Goal: Task Accomplishment & Management: Manage account settings

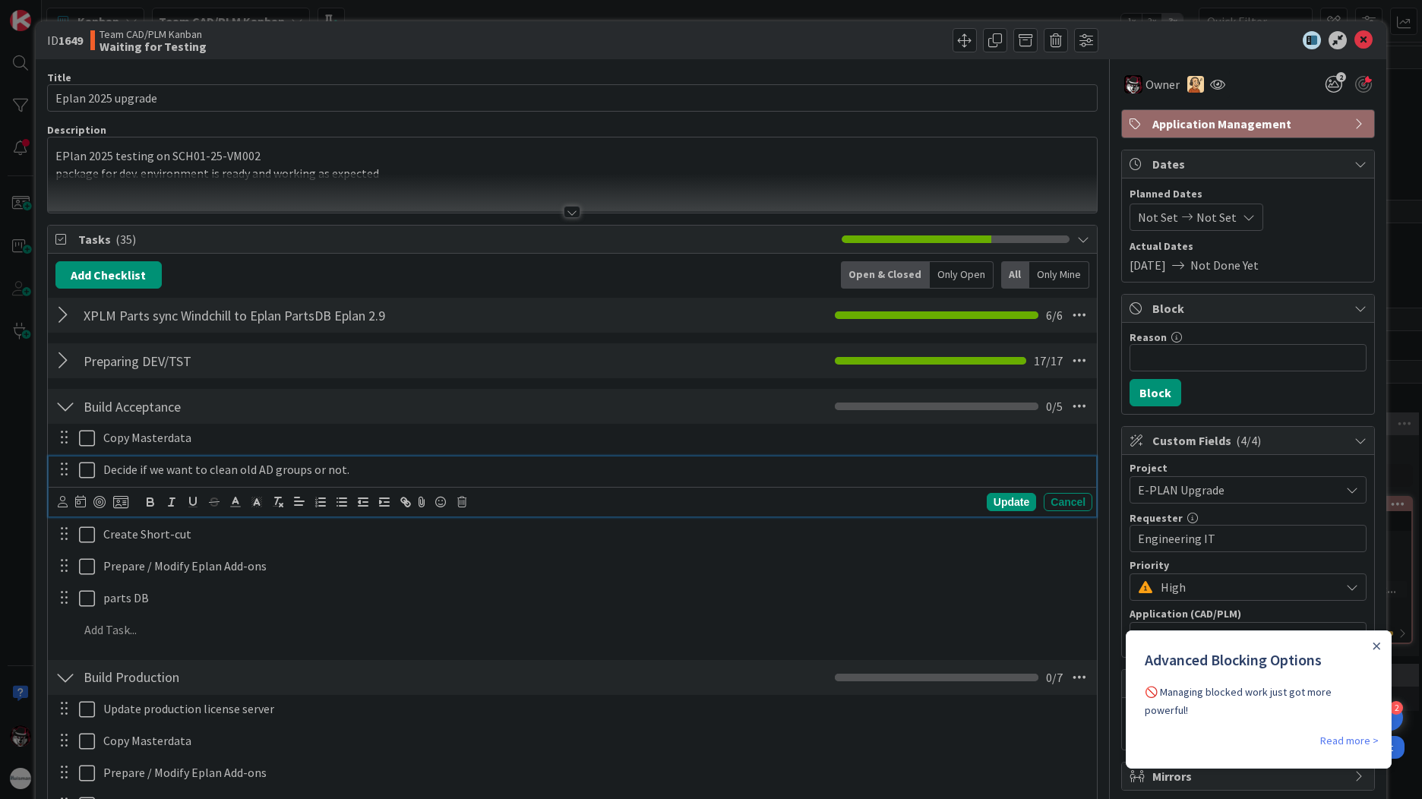
click at [83, 471] on icon at bounding box center [87, 470] width 16 height 18
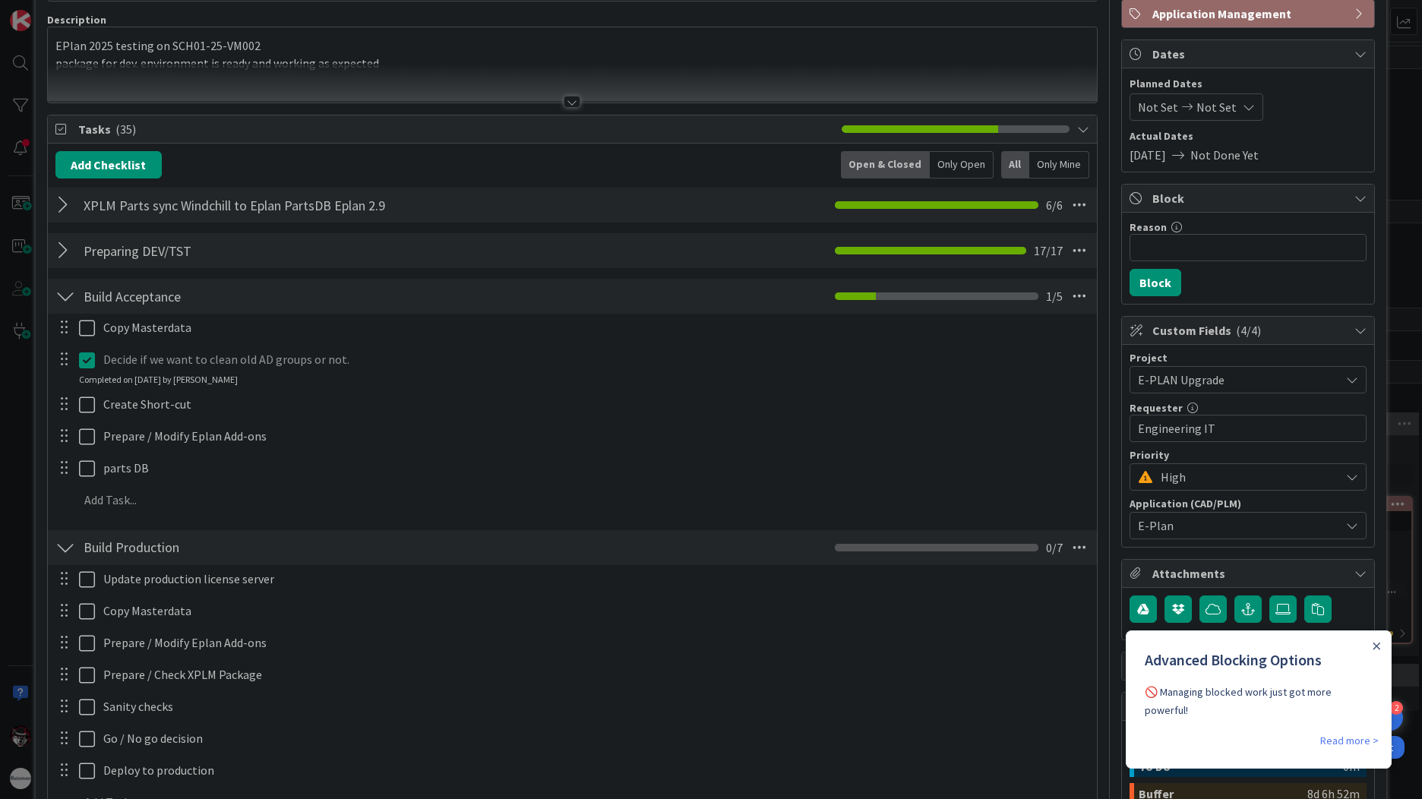
scroll to position [152, 0]
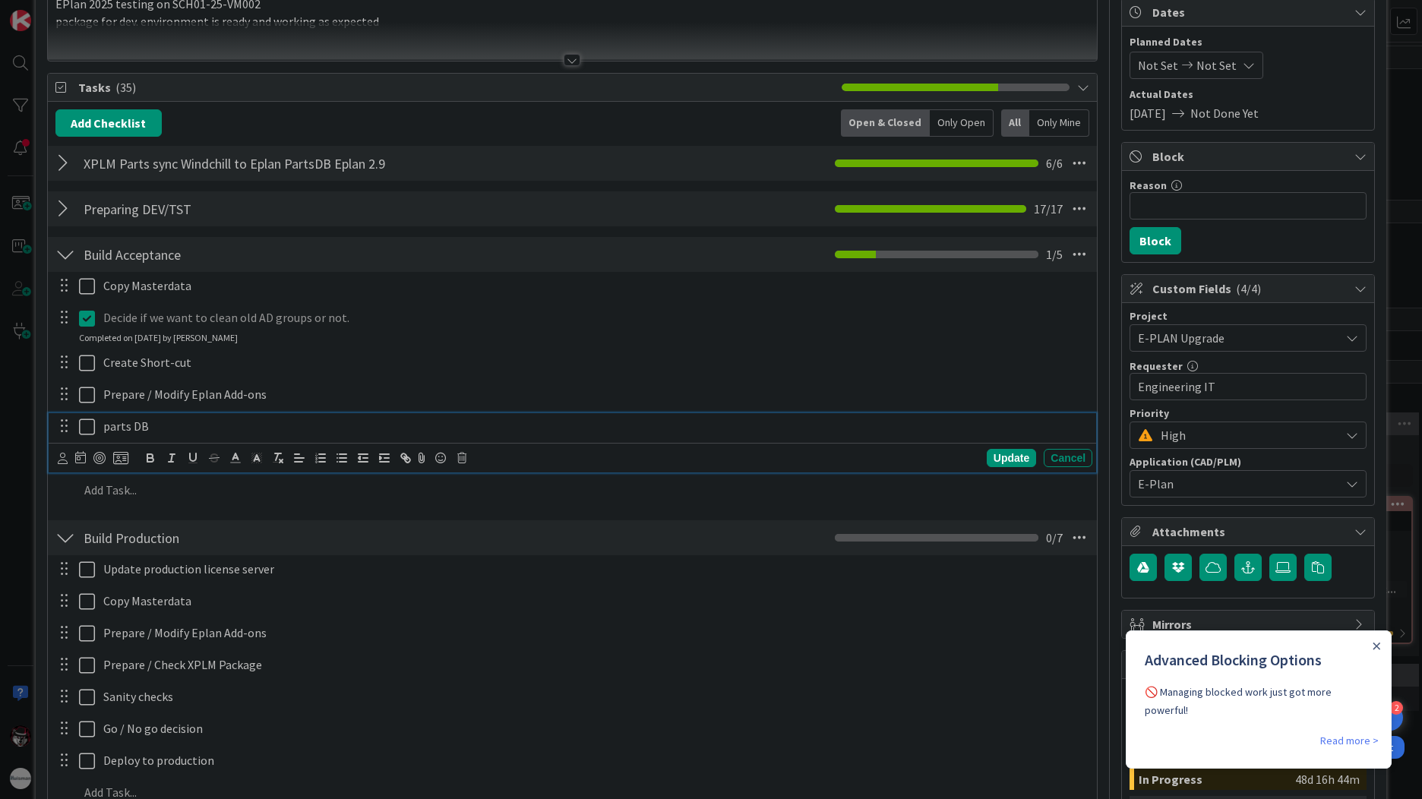
click at [159, 431] on p "parts DB" at bounding box center [594, 426] width 983 height 17
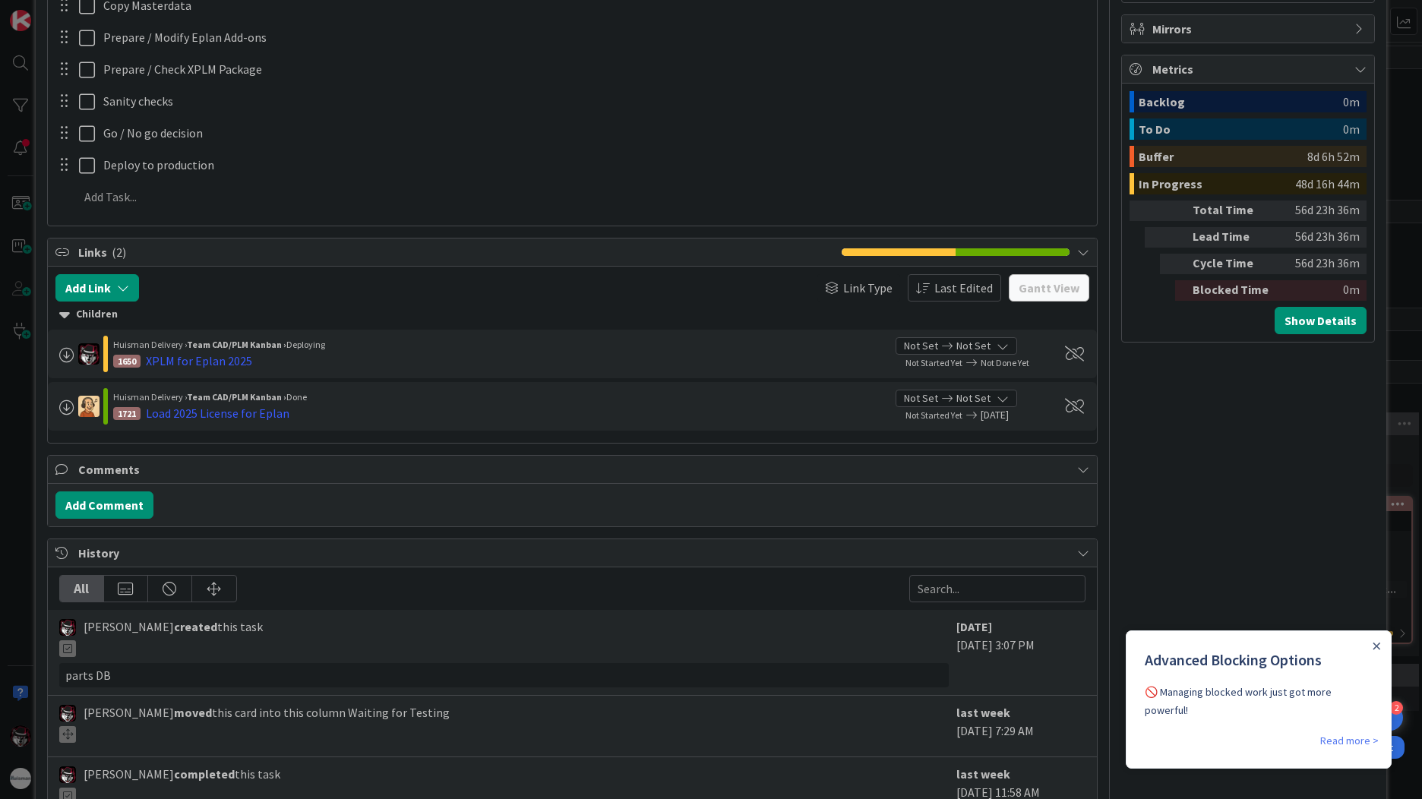
scroll to position [835, 0]
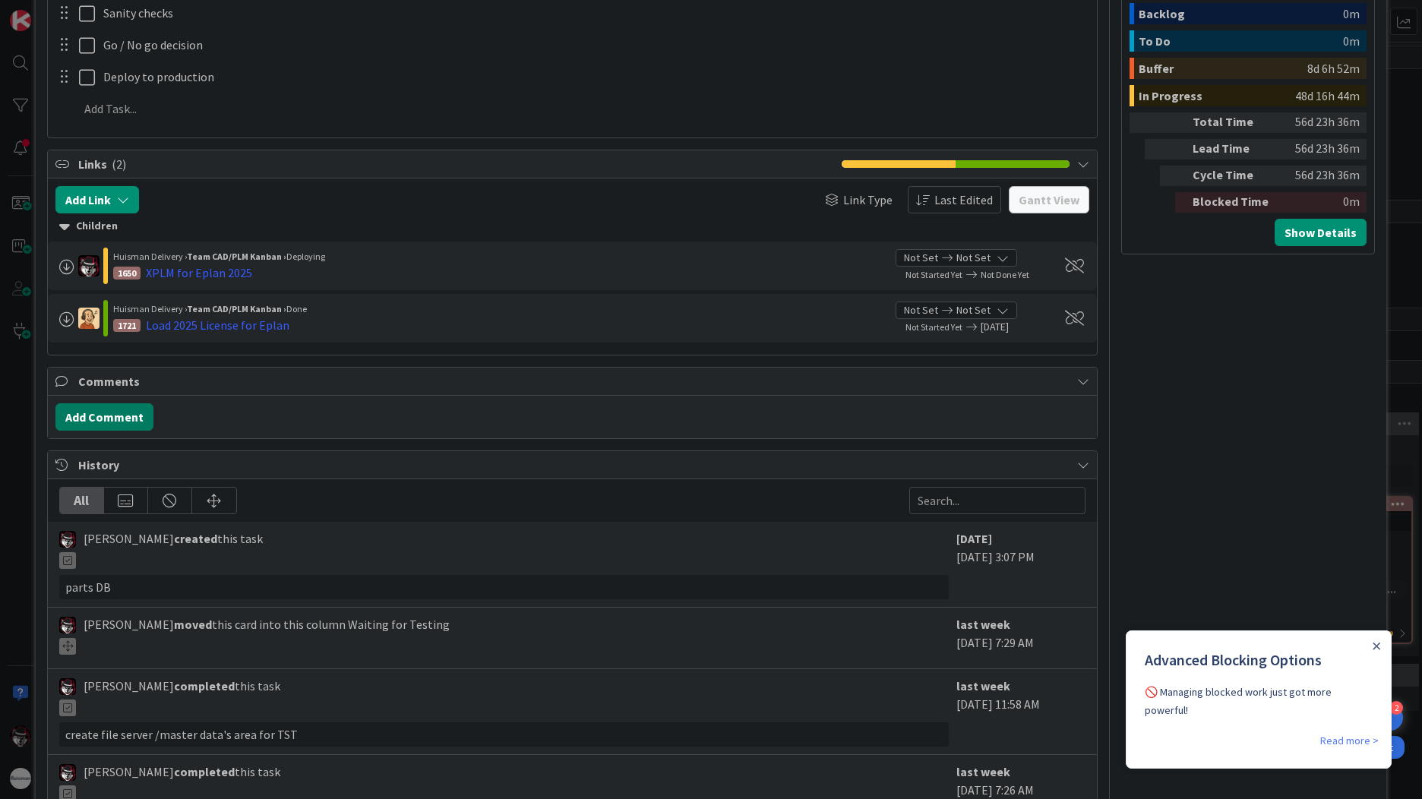
click at [100, 422] on button "Add Comment" at bounding box center [104, 416] width 98 height 27
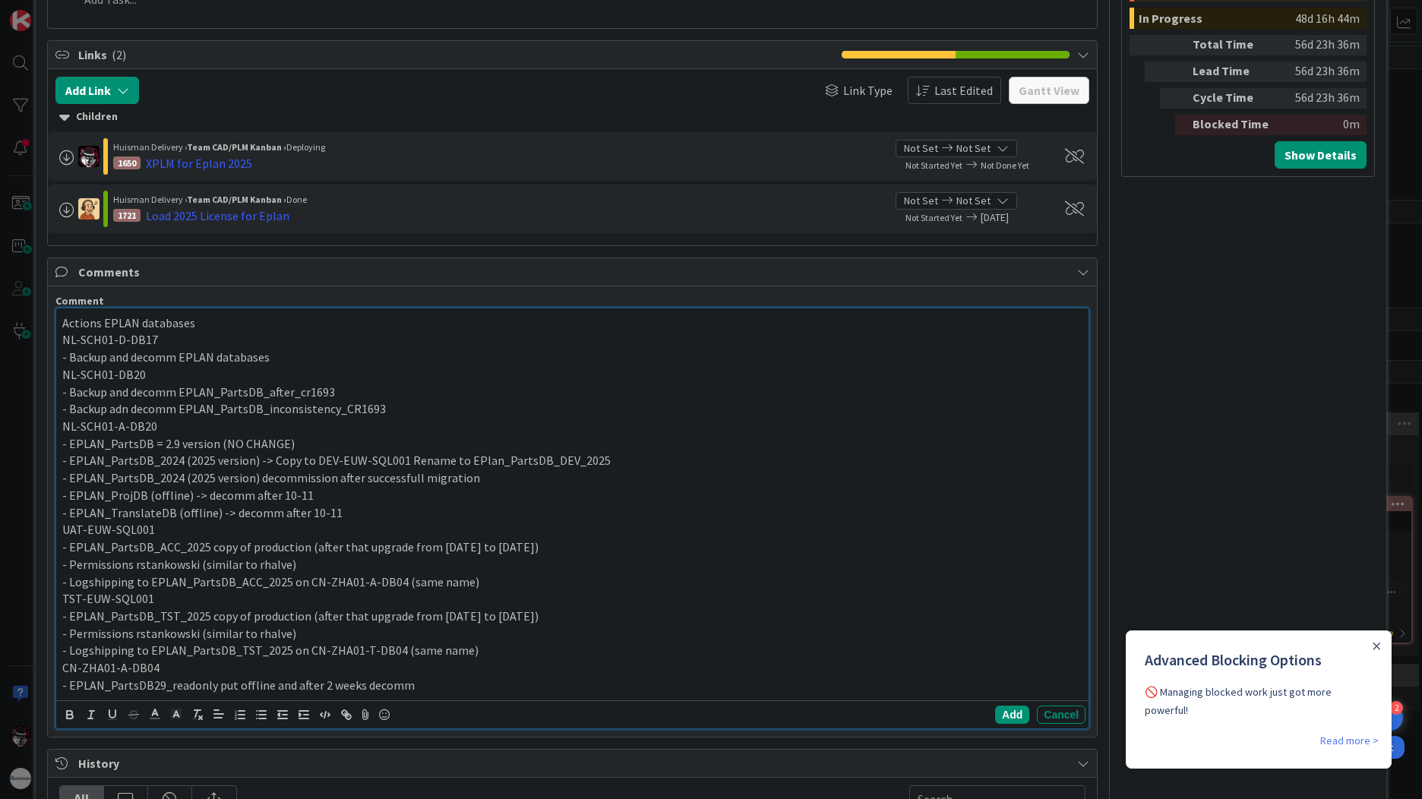
scroll to position [958, 0]
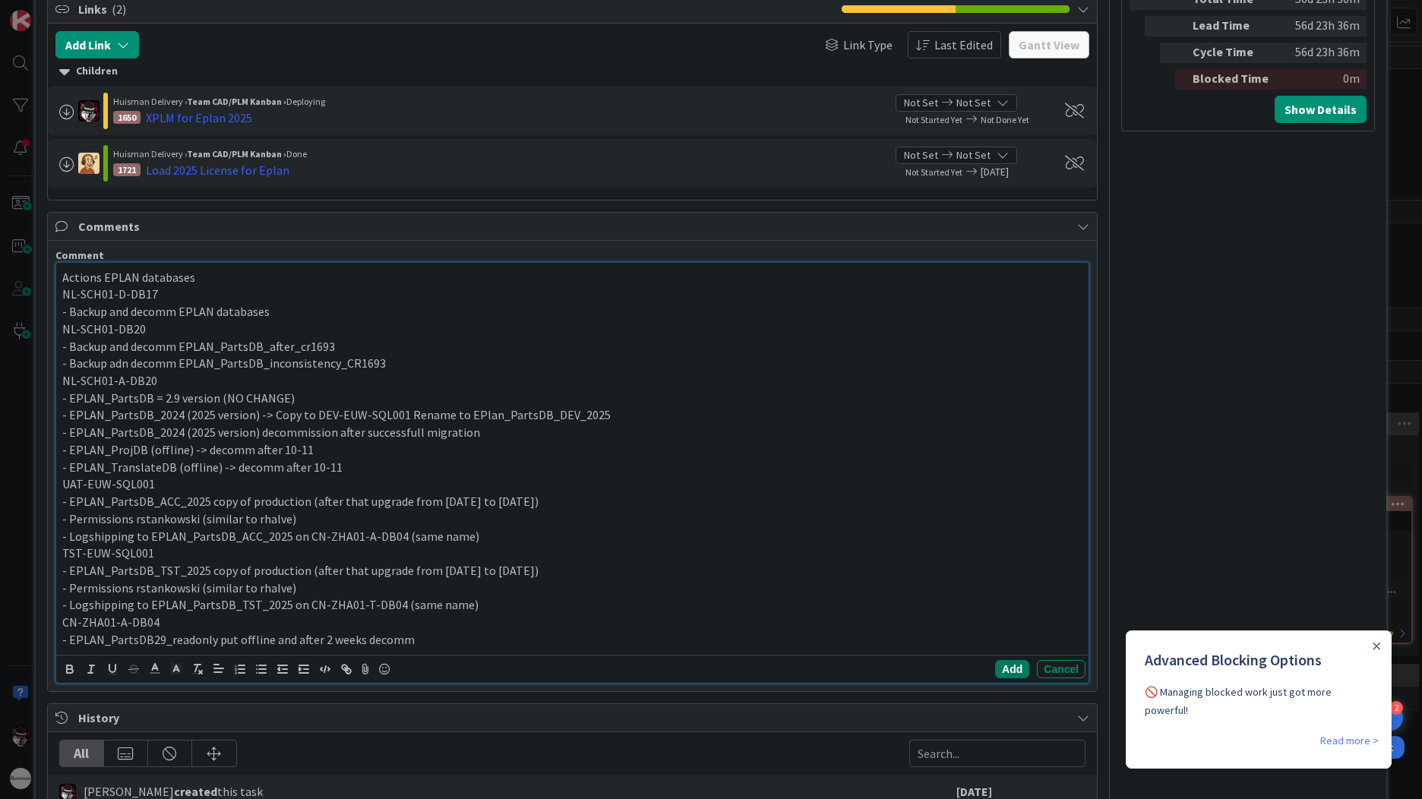
click at [995, 671] on button "Add" at bounding box center [1012, 669] width 34 height 18
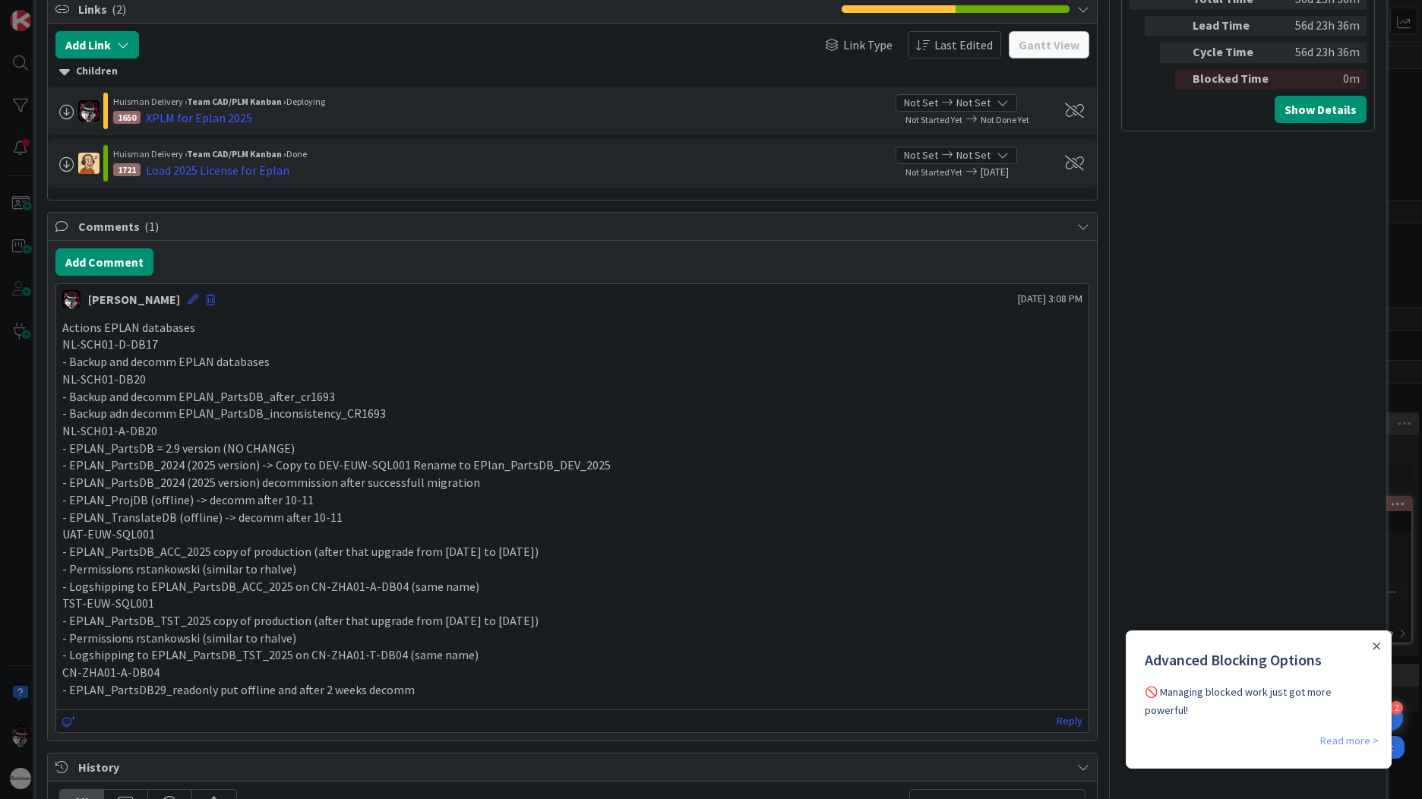
click at [1348, 731] on link "Read more >" at bounding box center [1349, 740] width 58 height 18
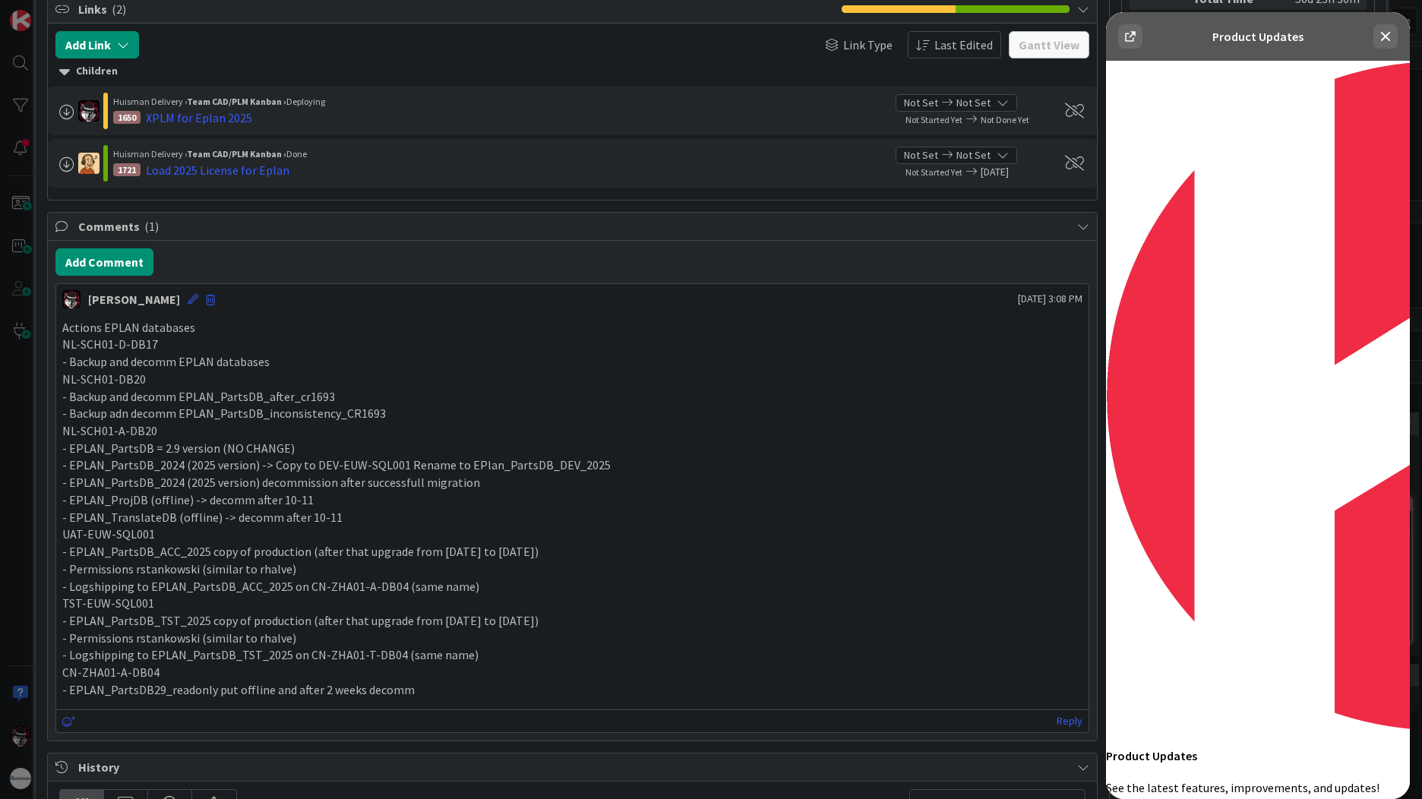
scroll to position [380, 0]
click at [1379, 38] on icon at bounding box center [1385, 36] width 18 height 18
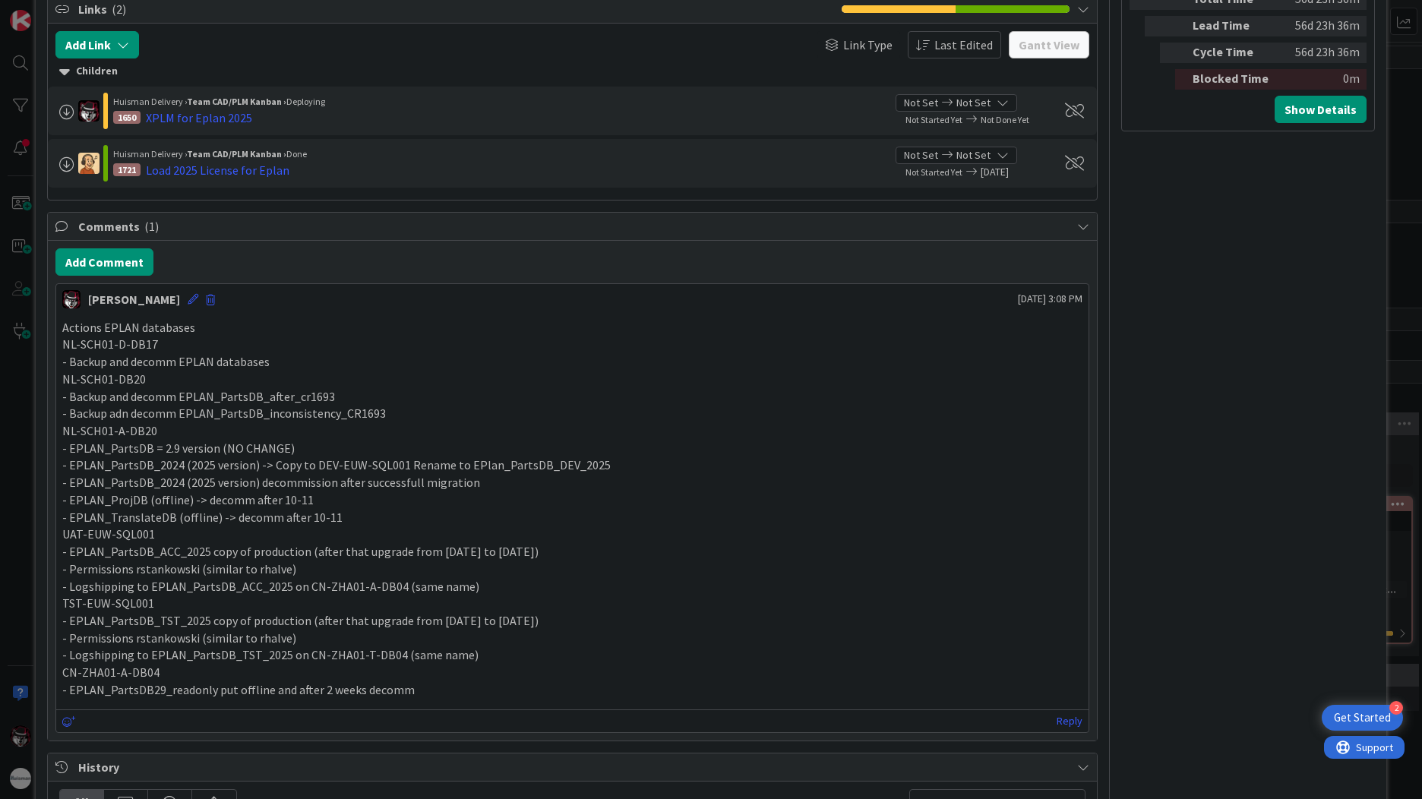
scroll to position [0, 0]
click at [987, 219] on span "Comments ( 1 )" at bounding box center [573, 226] width 991 height 18
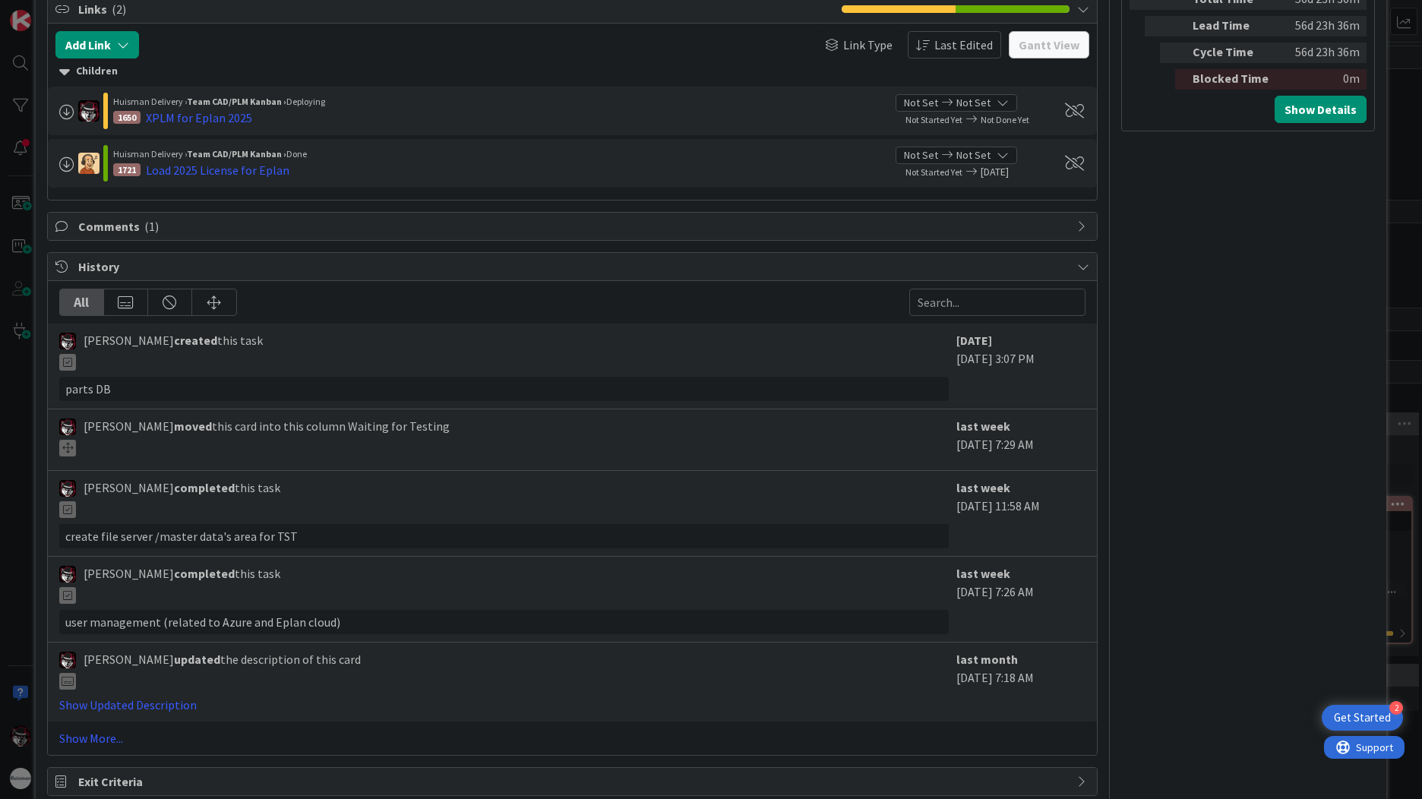
click at [375, 230] on span "Comments ( 1 )" at bounding box center [573, 226] width 991 height 18
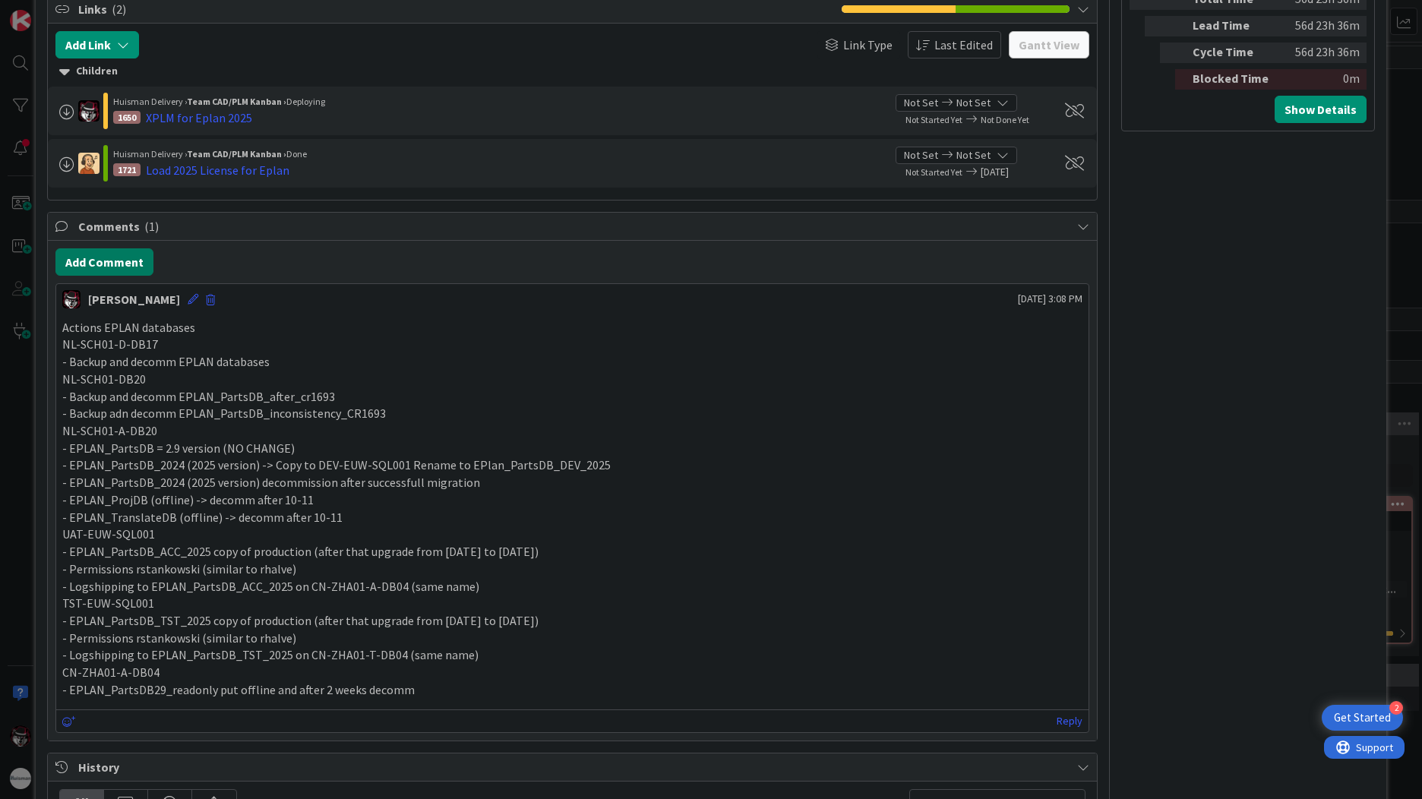
click at [124, 262] on button "Add Comment" at bounding box center [104, 261] width 98 height 27
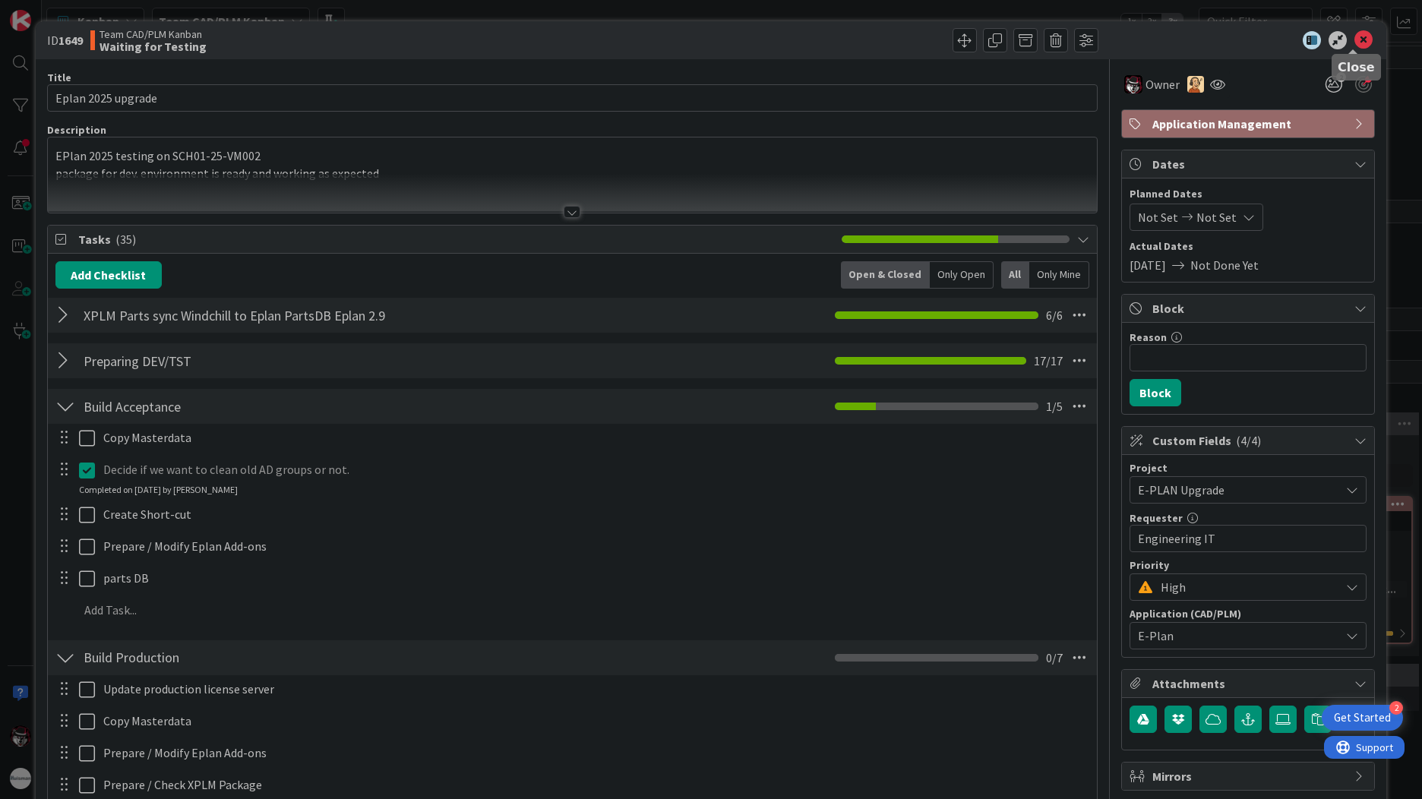
click at [1359, 46] on icon at bounding box center [1363, 40] width 18 height 18
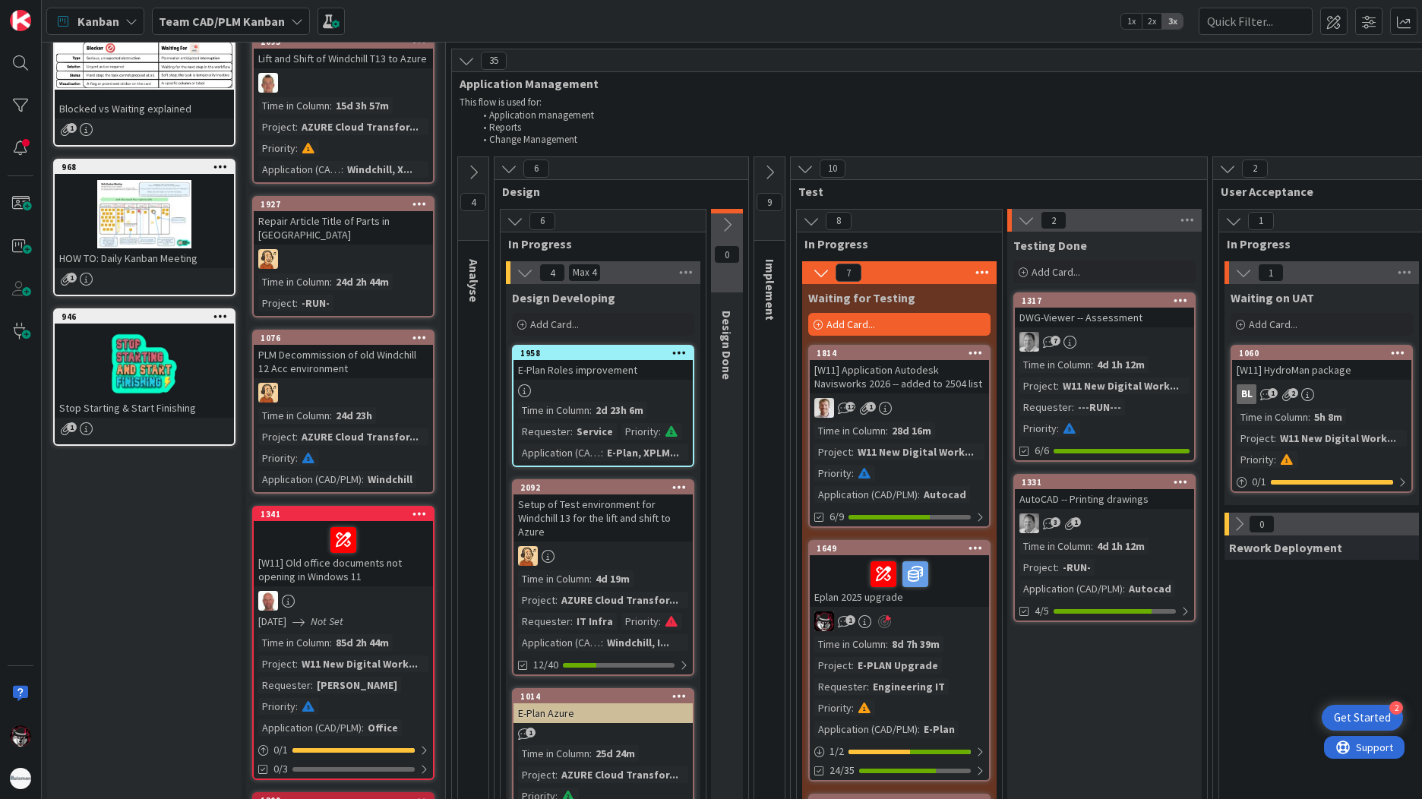
scroll to position [152, 0]
click at [882, 646] on div "Time in Column" at bounding box center [849, 643] width 71 height 17
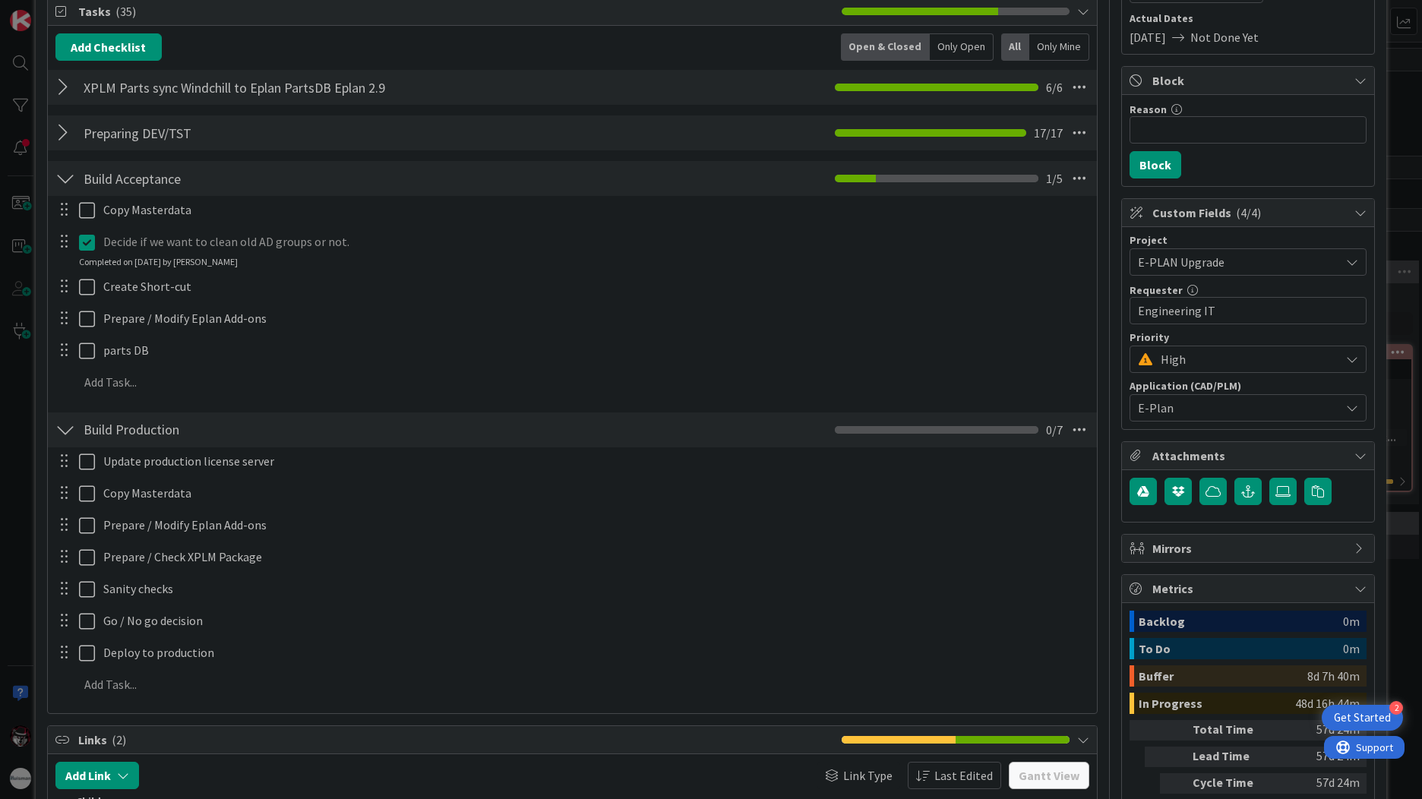
scroll to position [304, 0]
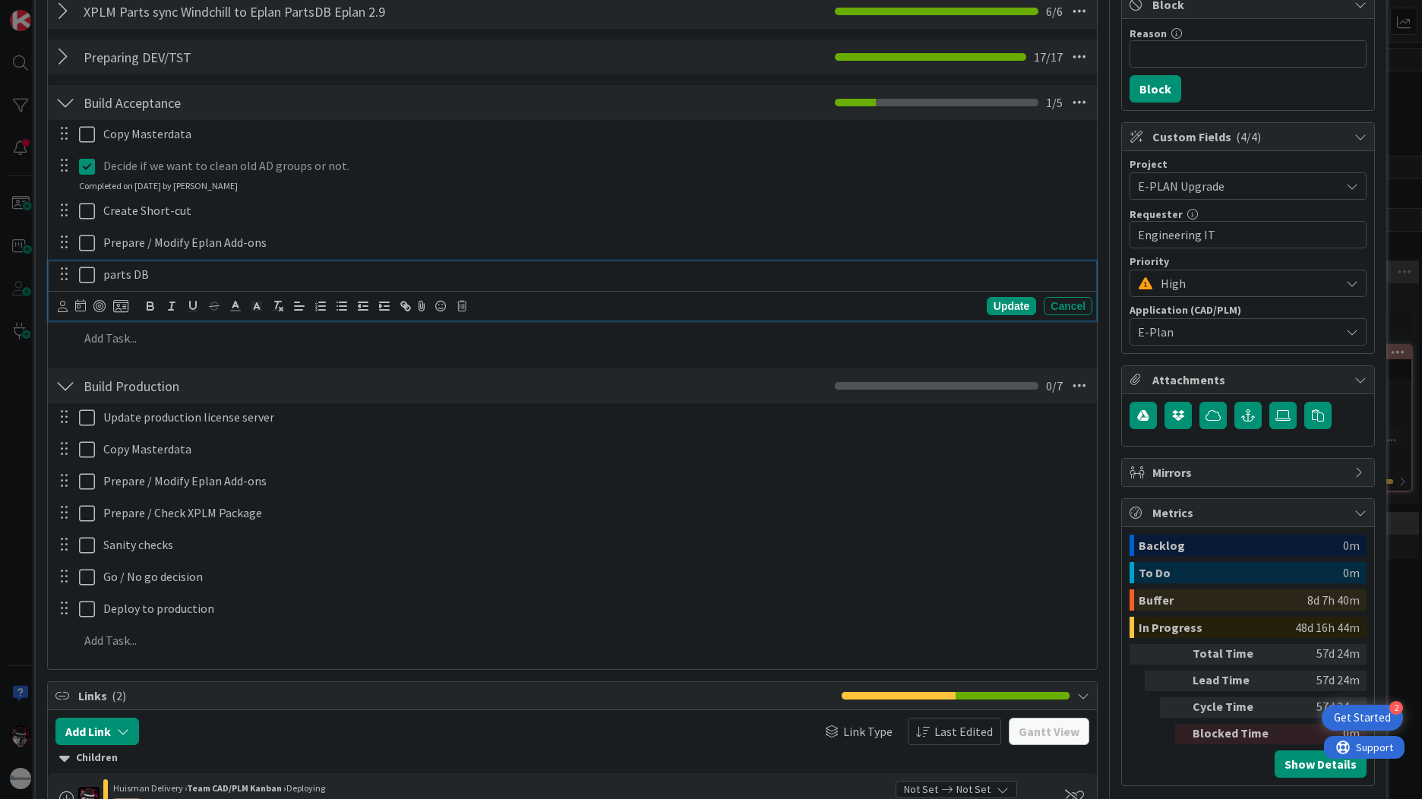
click at [159, 279] on p "parts DB" at bounding box center [594, 274] width 983 height 17
drag, startPoint x: 431, startPoint y: 275, endPoint x: 106, endPoint y: 276, distance: 325.8
click at [106, 276] on p "parts DB in progress should be ready on the end of next week" at bounding box center [594, 274] width 983 height 17
copy p "parts DB in progress should be ready on the end of next week"
drag, startPoint x: 298, startPoint y: 276, endPoint x: 317, endPoint y: 273, distance: 19.2
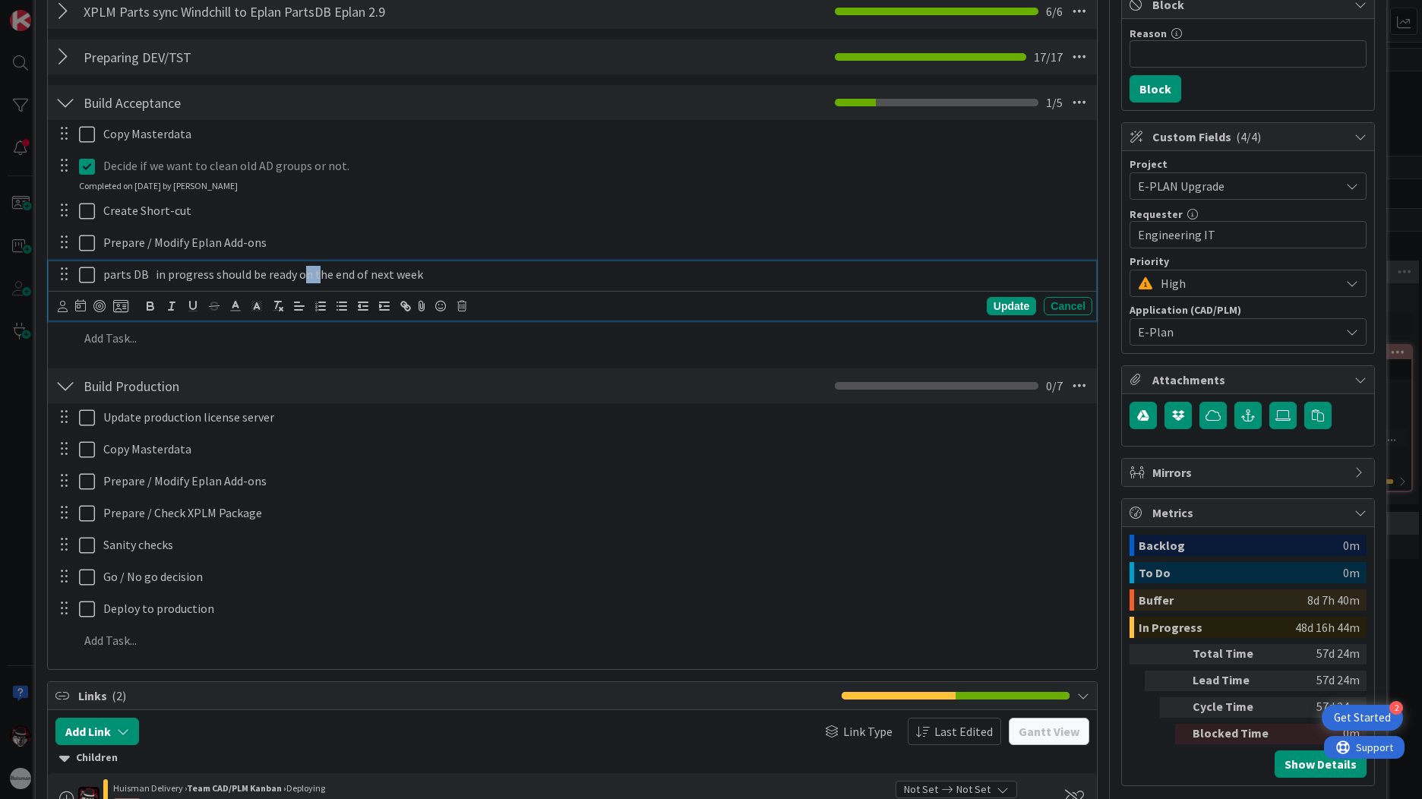
click at [317, 273] on p "parts DB in progress should be ready on the end of next week" at bounding box center [594, 274] width 983 height 17
drag, startPoint x: 361, startPoint y: 276, endPoint x: 298, endPoint y: 276, distance: 62.3
click at [298, 276] on p "parts DB in progress should be ready on the end of next week" at bounding box center [594, 274] width 983 height 17
drag, startPoint x: 340, startPoint y: 273, endPoint x: 322, endPoint y: 275, distance: 18.3
click at [322, 275] on p "parts DB in progress should be ready for 2 next week" at bounding box center [594, 274] width 983 height 17
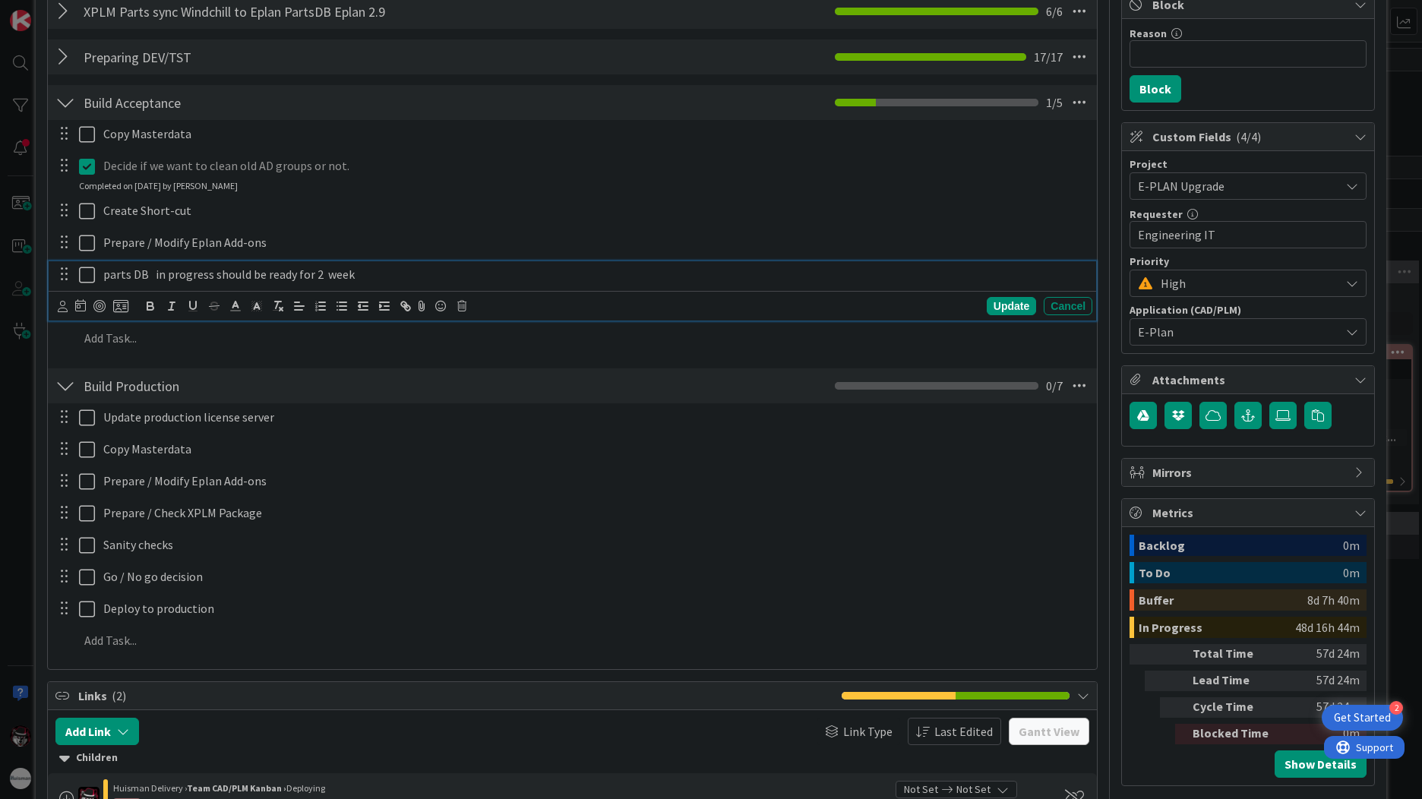
click at [349, 273] on p "parts DB in progress should be ready for 2 week" at bounding box center [594, 274] width 983 height 17
click at [466, 276] on p "parts DB in progress should be ready for 2 weeks" at bounding box center [594, 274] width 983 height 17
click at [581, 281] on p "parts DB in progress should be ready for 2 weeks (" at bounding box center [594, 274] width 983 height 17
click at [990, 308] on div "Update" at bounding box center [1011, 306] width 49 height 18
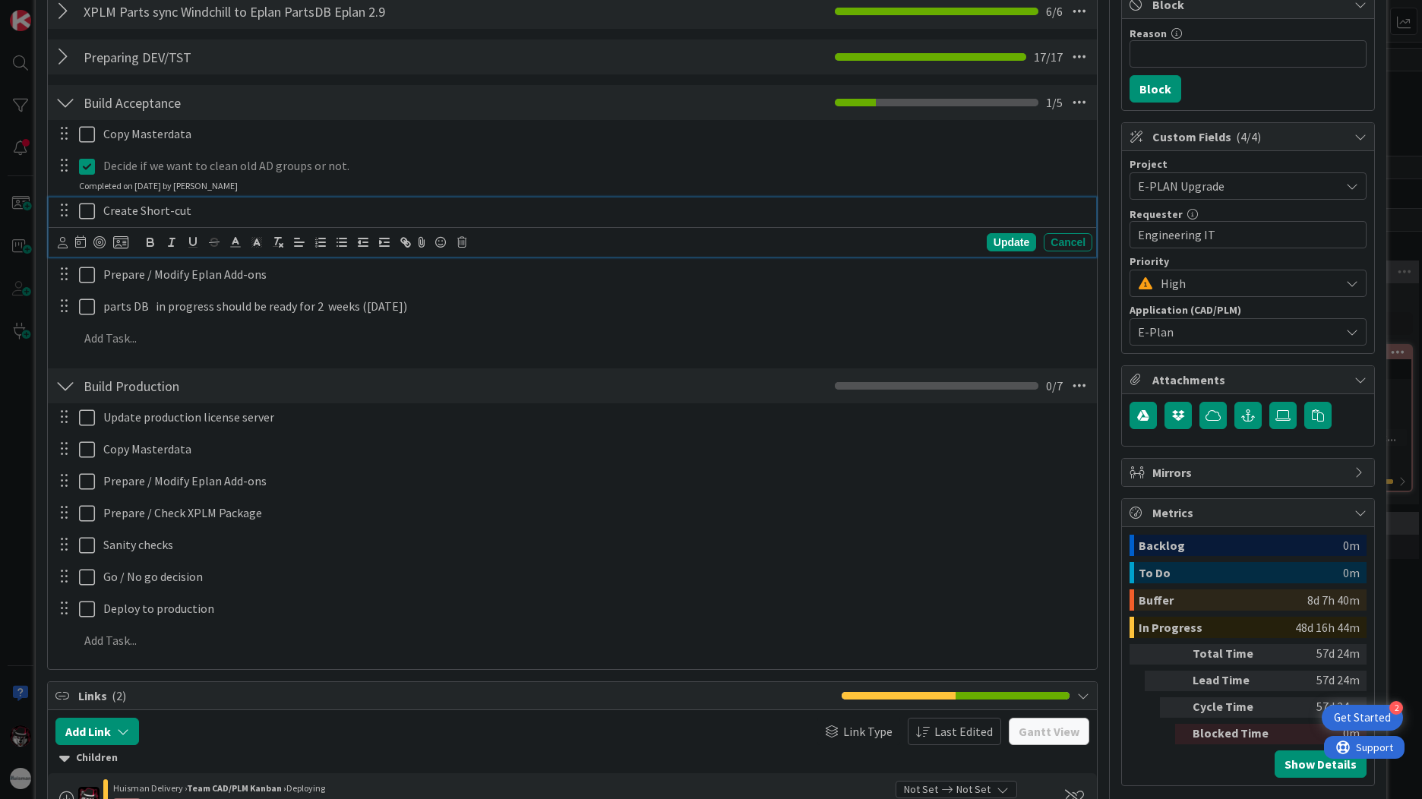
click at [90, 214] on icon at bounding box center [87, 211] width 16 height 18
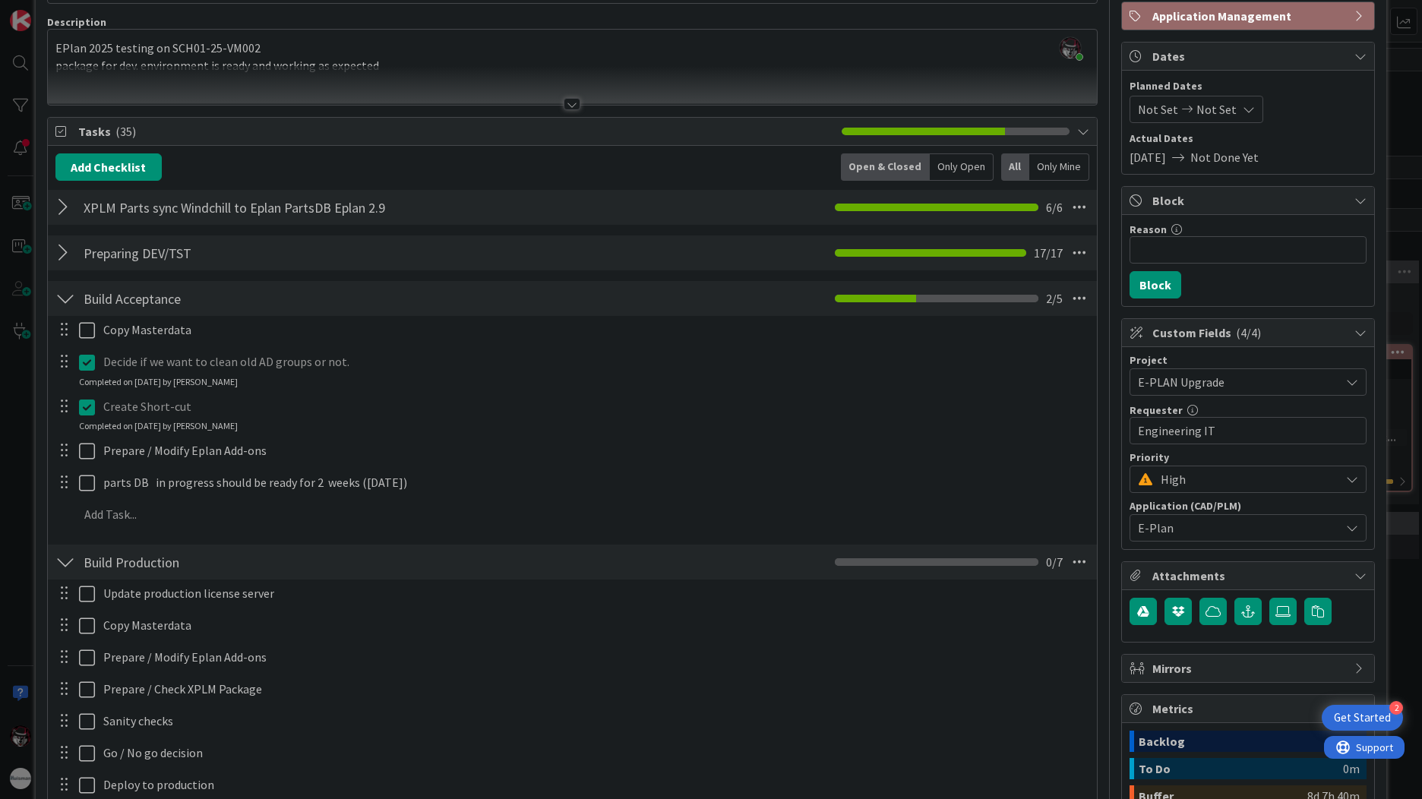
scroll to position [0, 0]
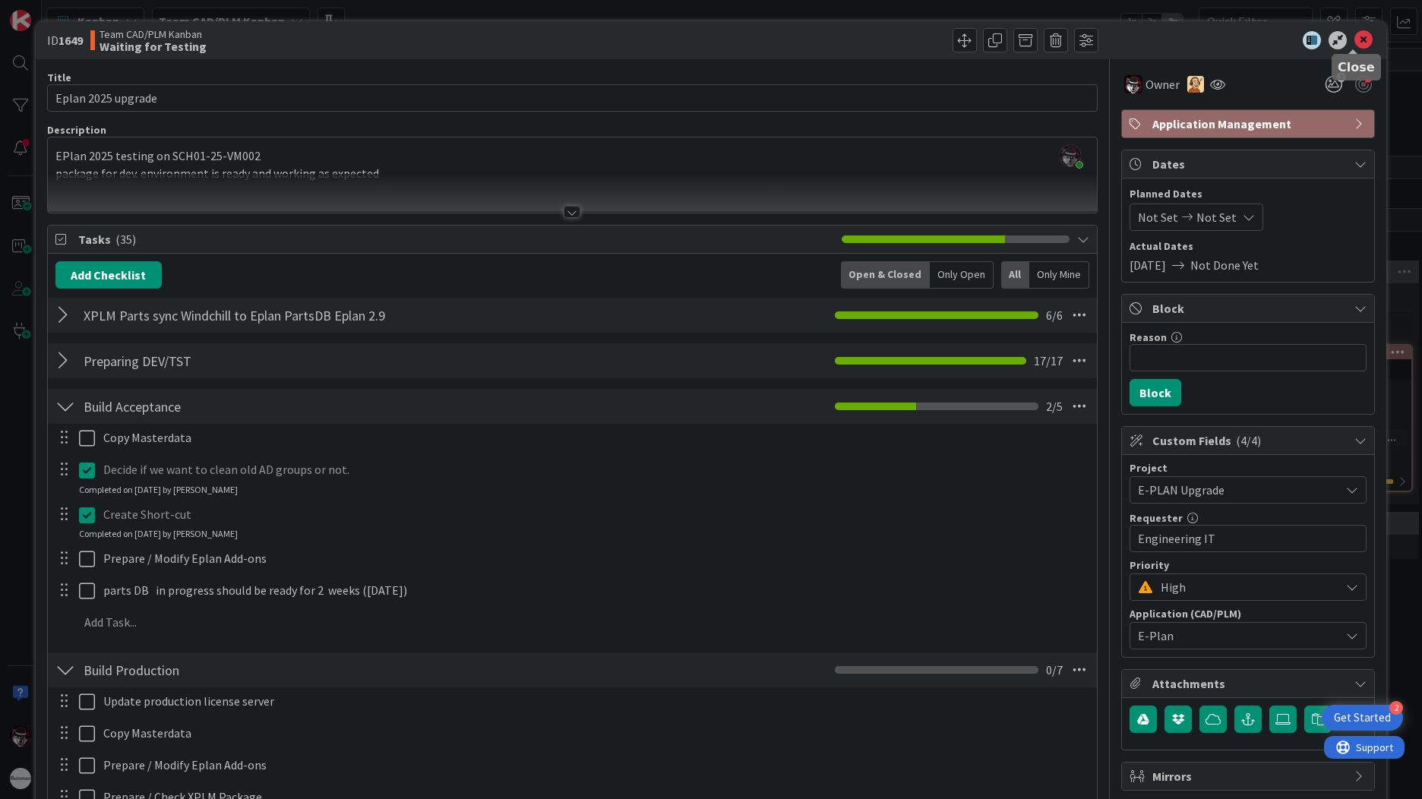
click at [1355, 40] on icon at bounding box center [1363, 40] width 18 height 18
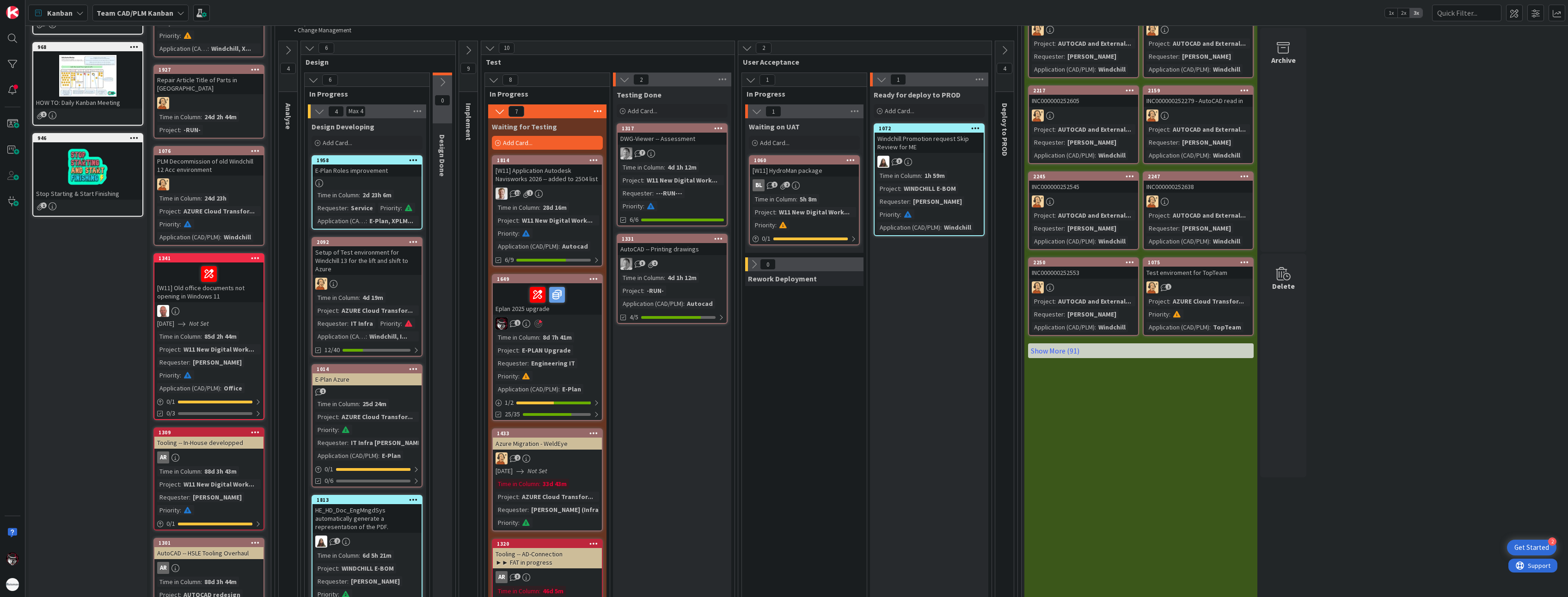
scroll to position [139, 0]
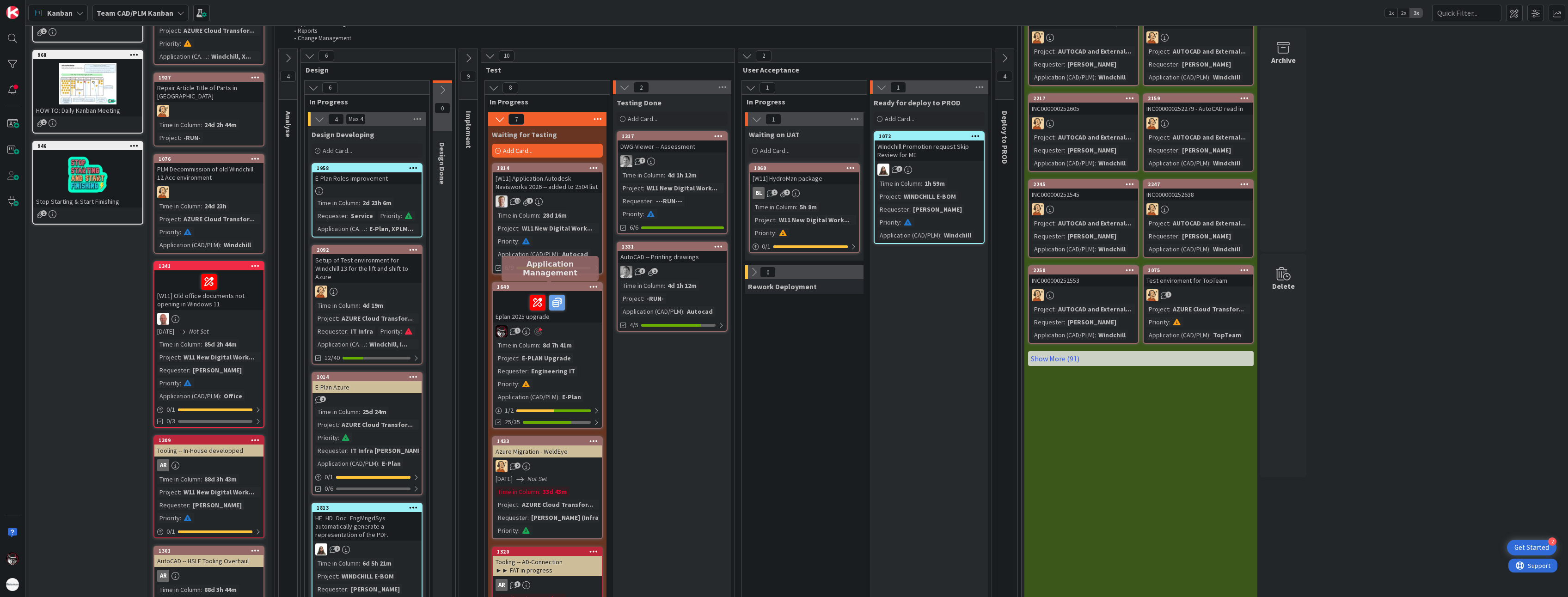
click at [578, 287] on div "1649" at bounding box center [549, 287] width 105 height 7
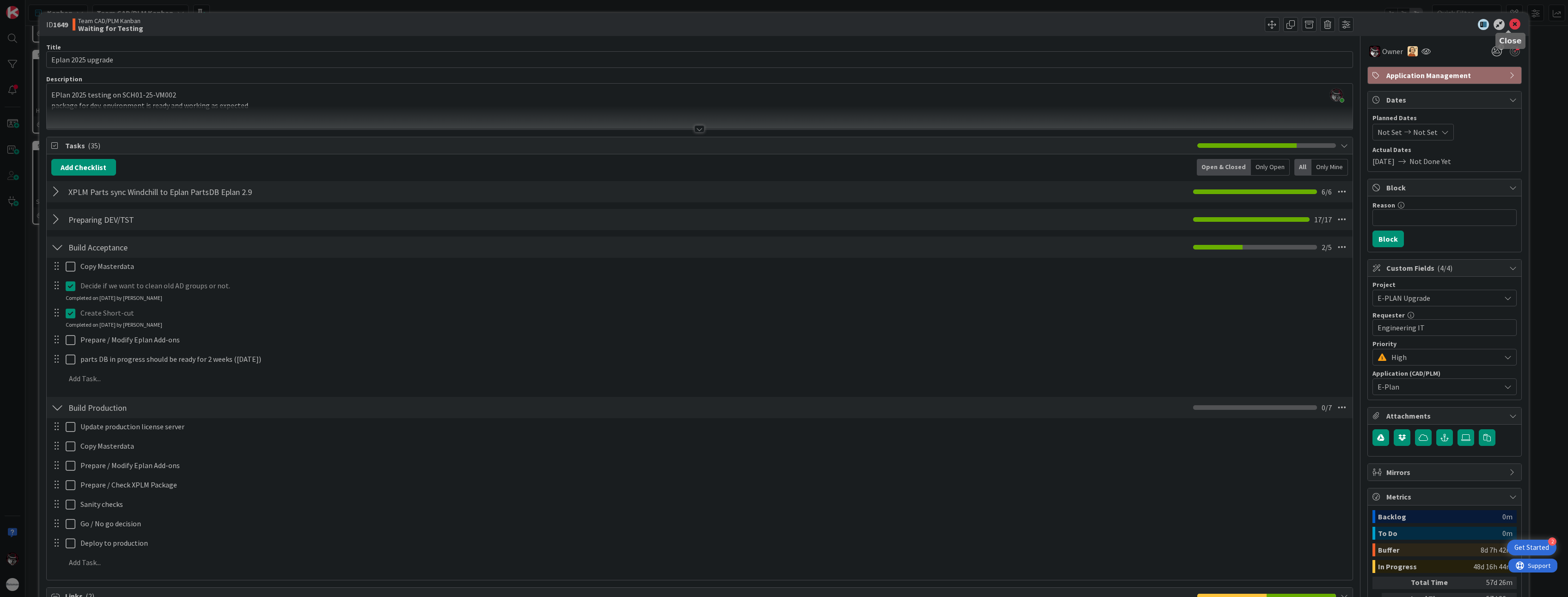
click at [865, 27] on icon at bounding box center [1515, 24] width 11 height 11
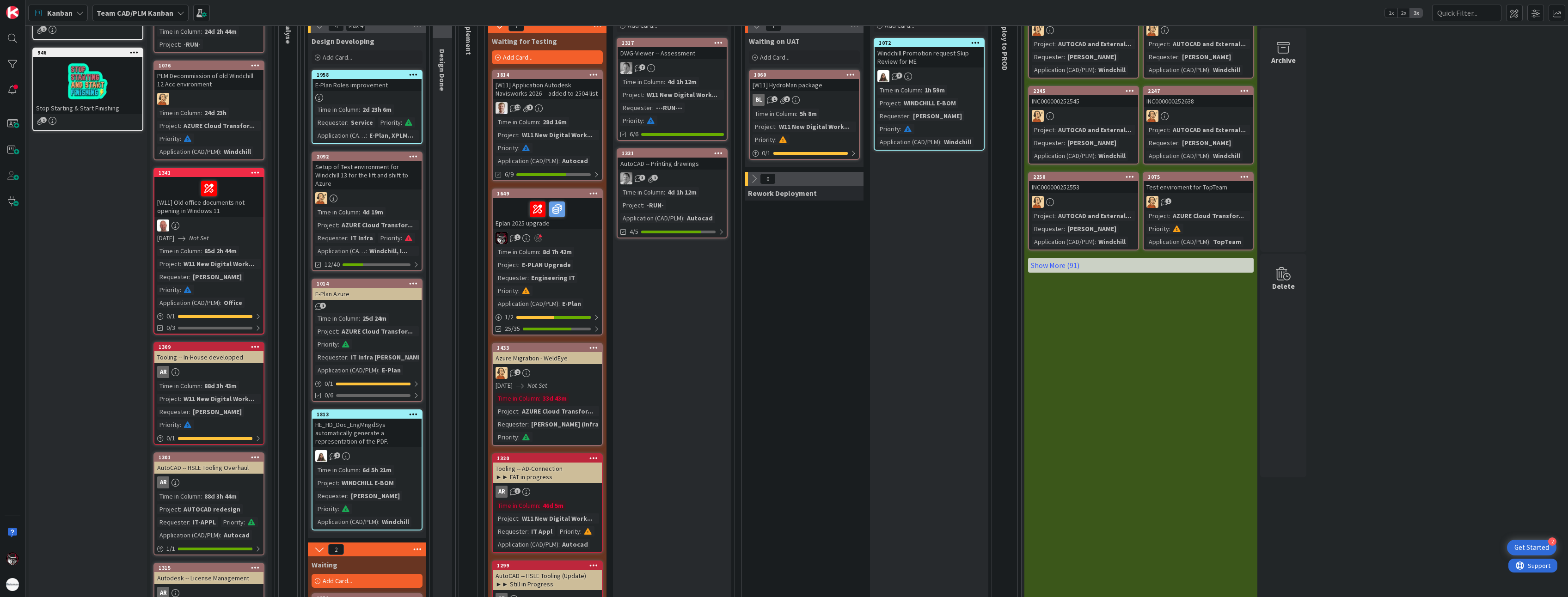
scroll to position [370, 0]
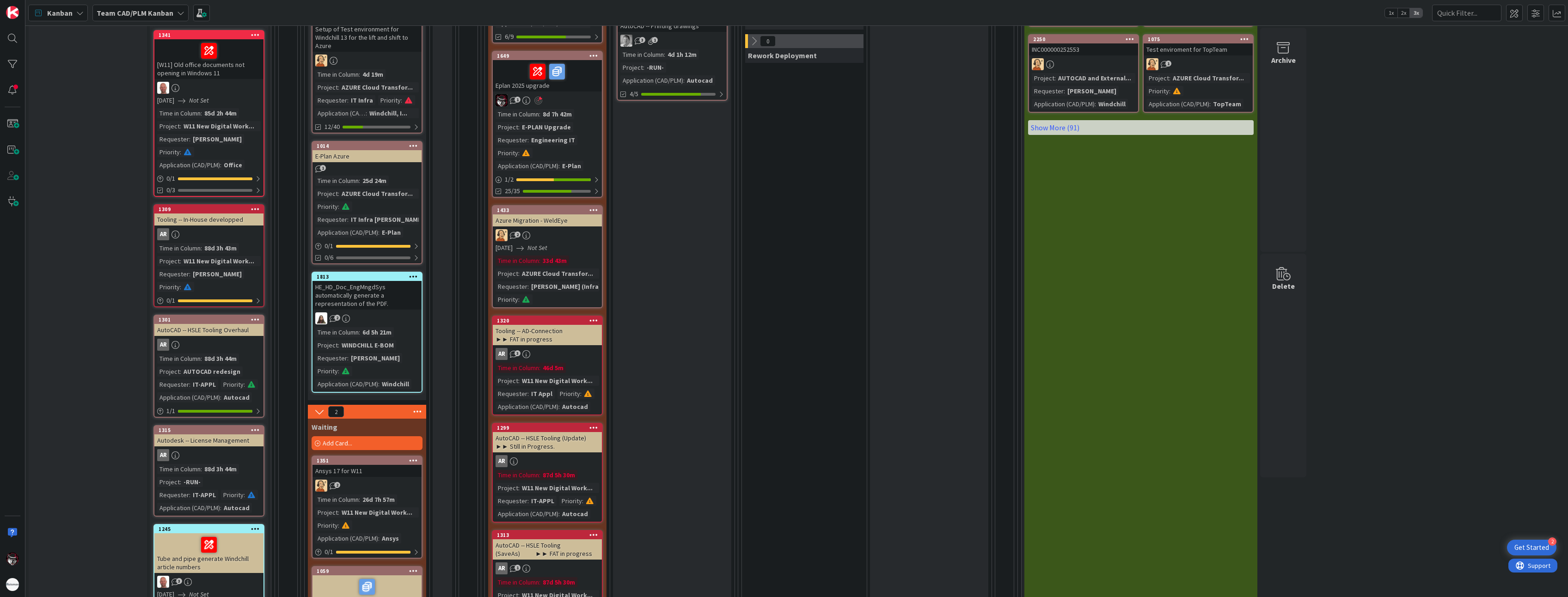
click at [370, 190] on div "AZURE Cloud Transfor..." at bounding box center [377, 194] width 76 height 10
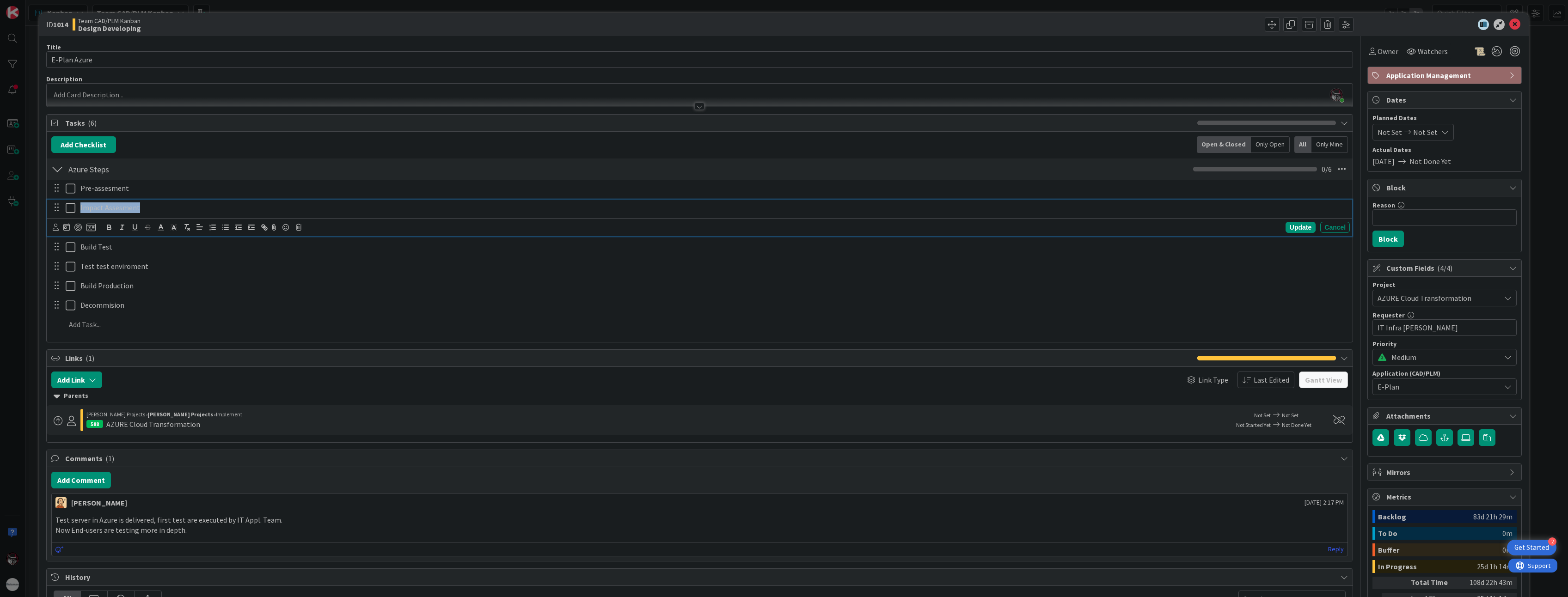
drag, startPoint x: 136, startPoint y: 209, endPoint x: 80, endPoint y: 208, distance: 56.0
click at [80, 208] on p "Impact Assesment" at bounding box center [713, 208] width 1265 height 10
copy p "Impact Assesment"
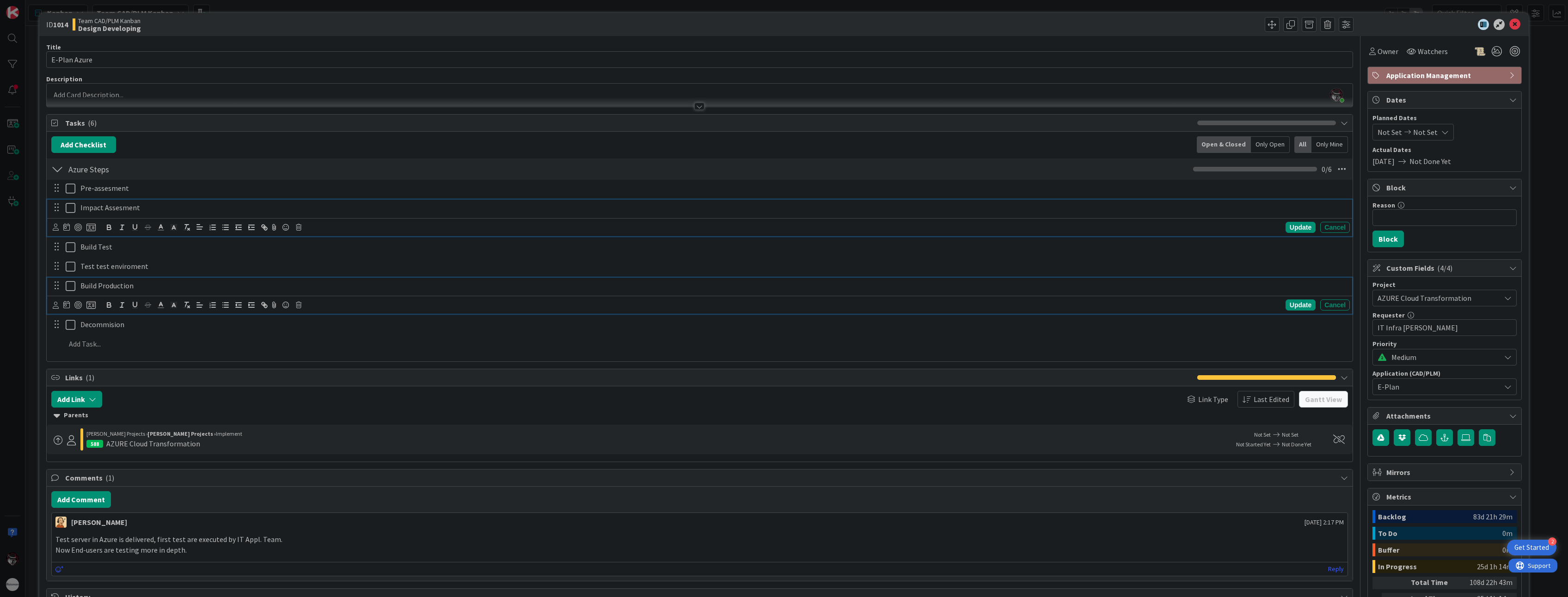
click at [172, 278] on div "Build Production" at bounding box center [713, 285] width 1273 height 16
click at [66, 191] on icon at bounding box center [71, 189] width 10 height 11
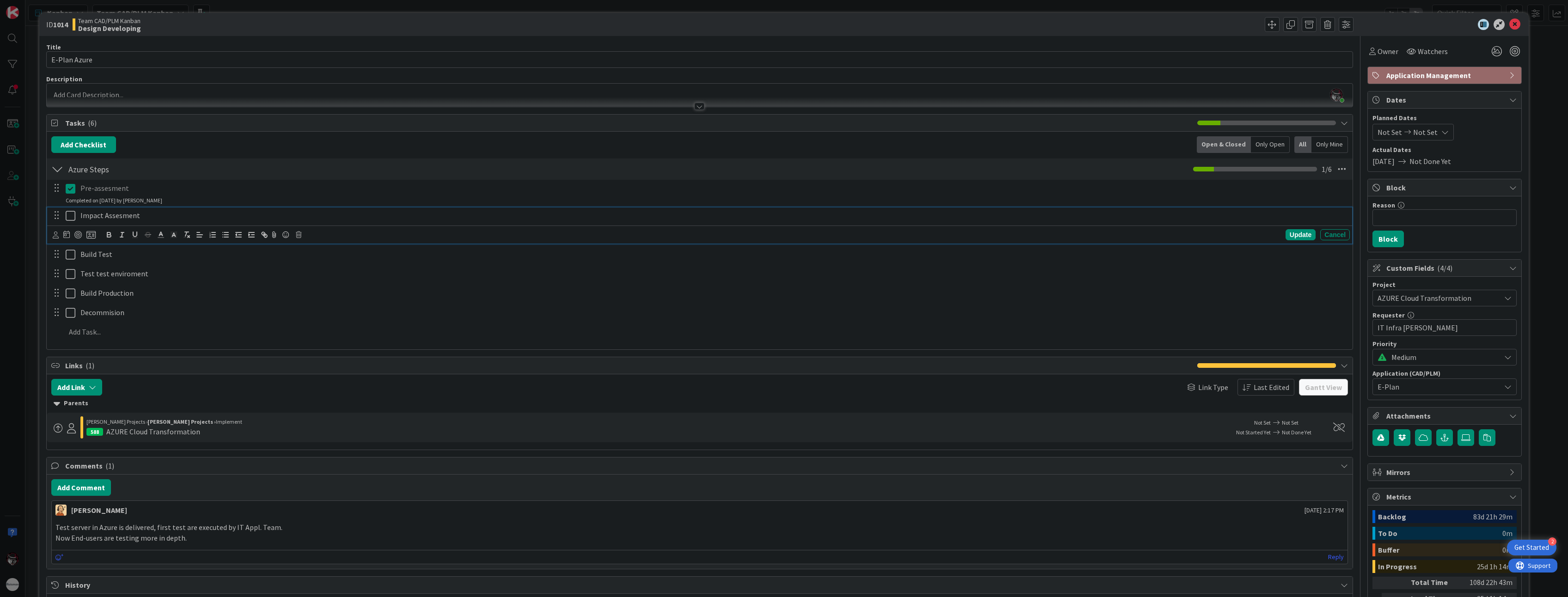
drag, startPoint x: 69, startPoint y: 215, endPoint x: 71, endPoint y: 222, distance: 7.3
click at [70, 216] on icon at bounding box center [71, 216] width 10 height 11
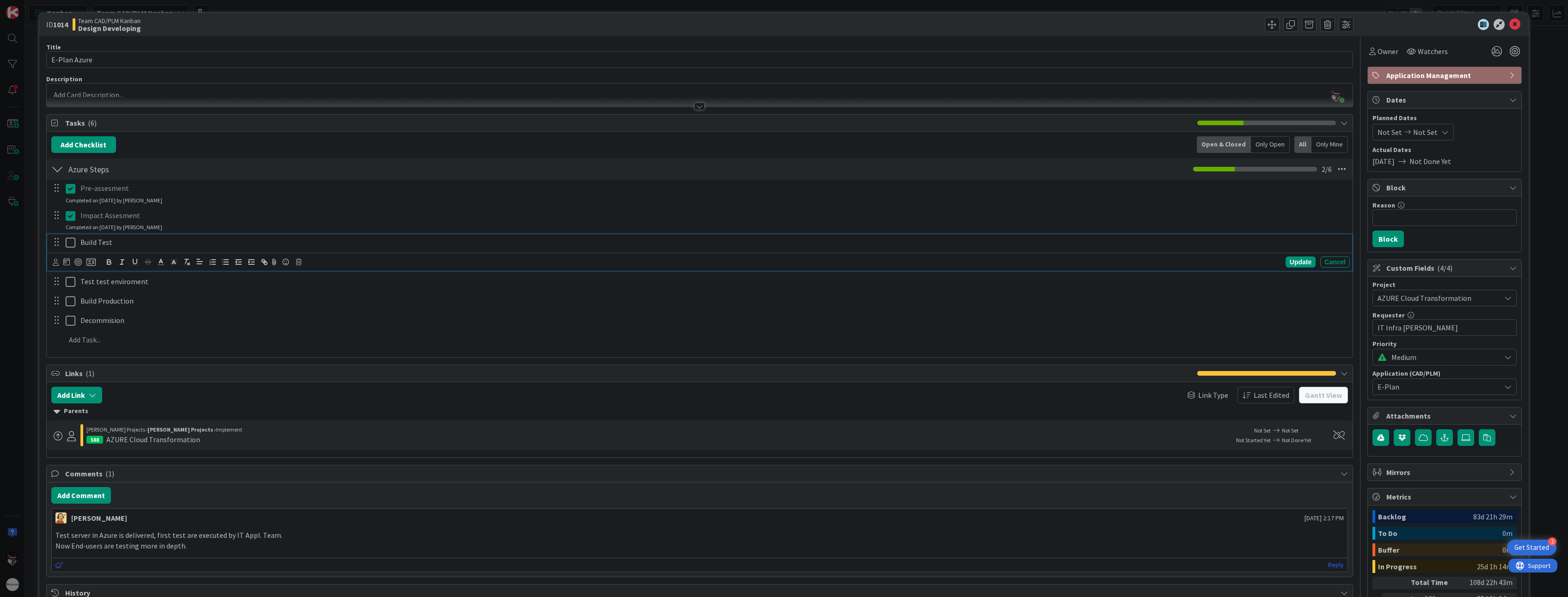
click at [69, 245] on icon at bounding box center [71, 243] width 10 height 11
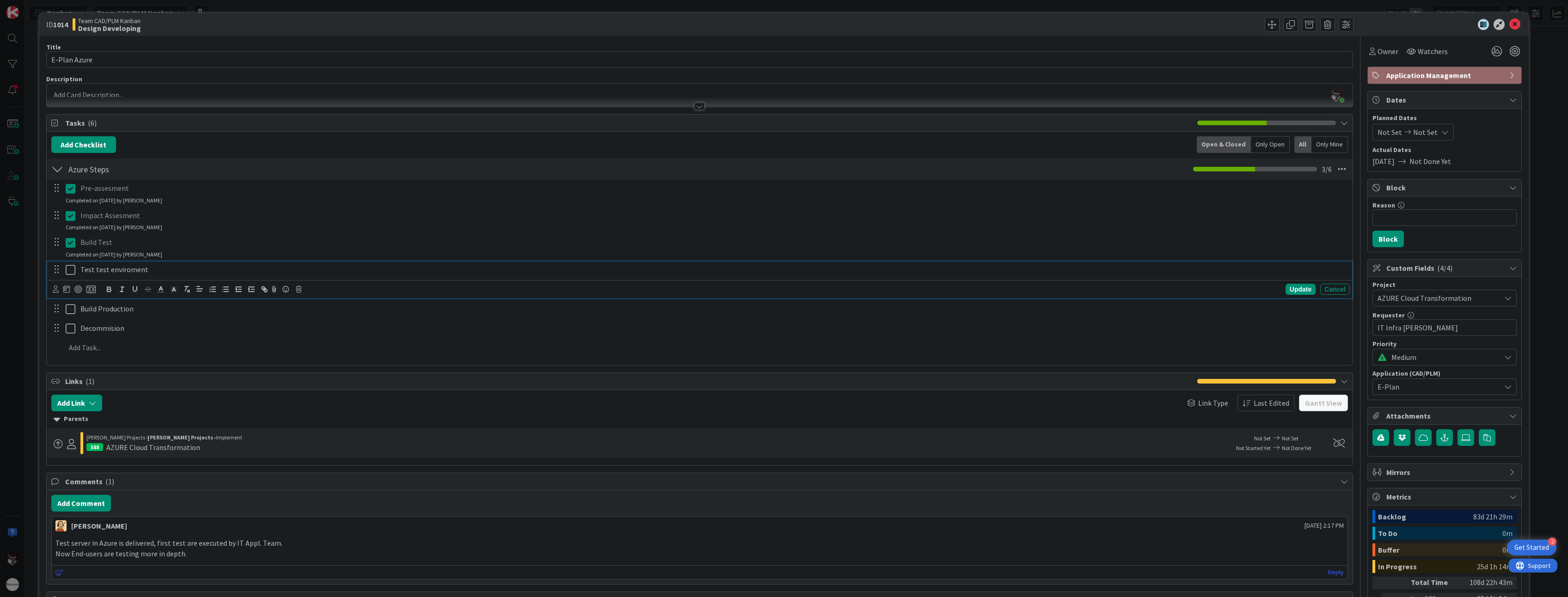
click at [67, 270] on icon at bounding box center [71, 270] width 10 height 11
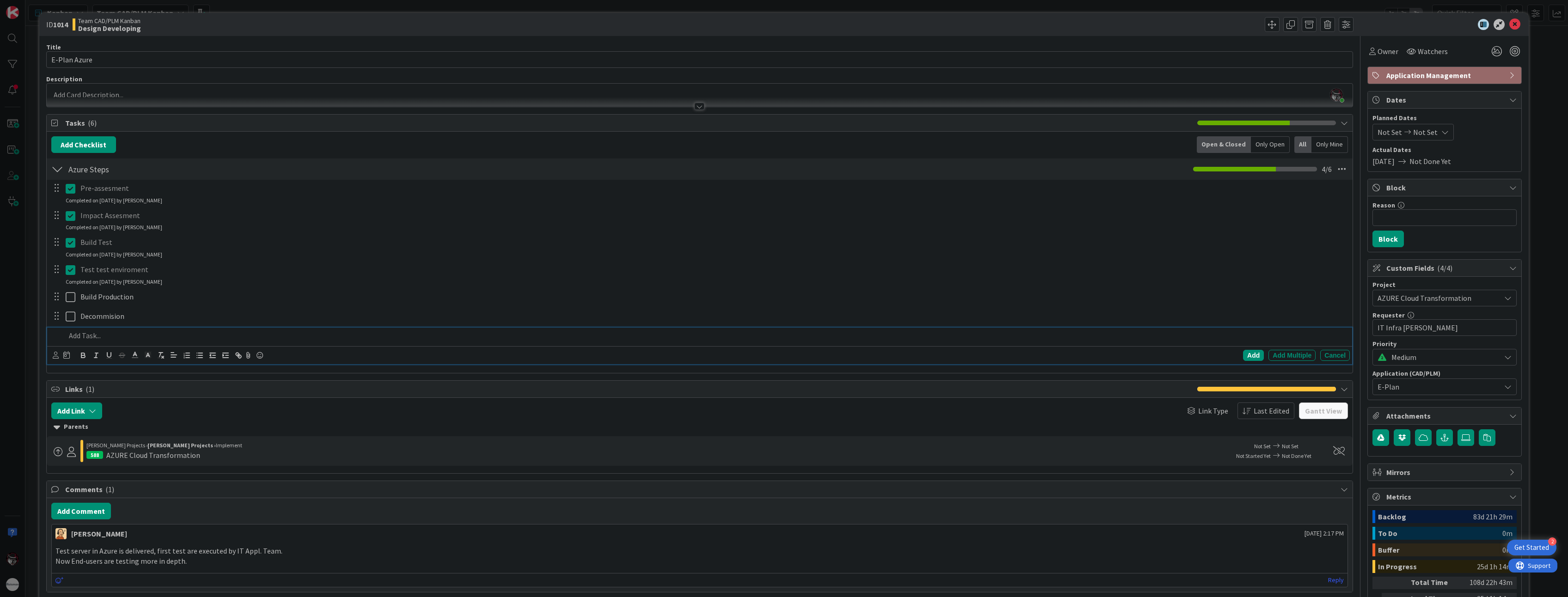
click at [80, 337] on p at bounding box center [706, 335] width 1281 height 10
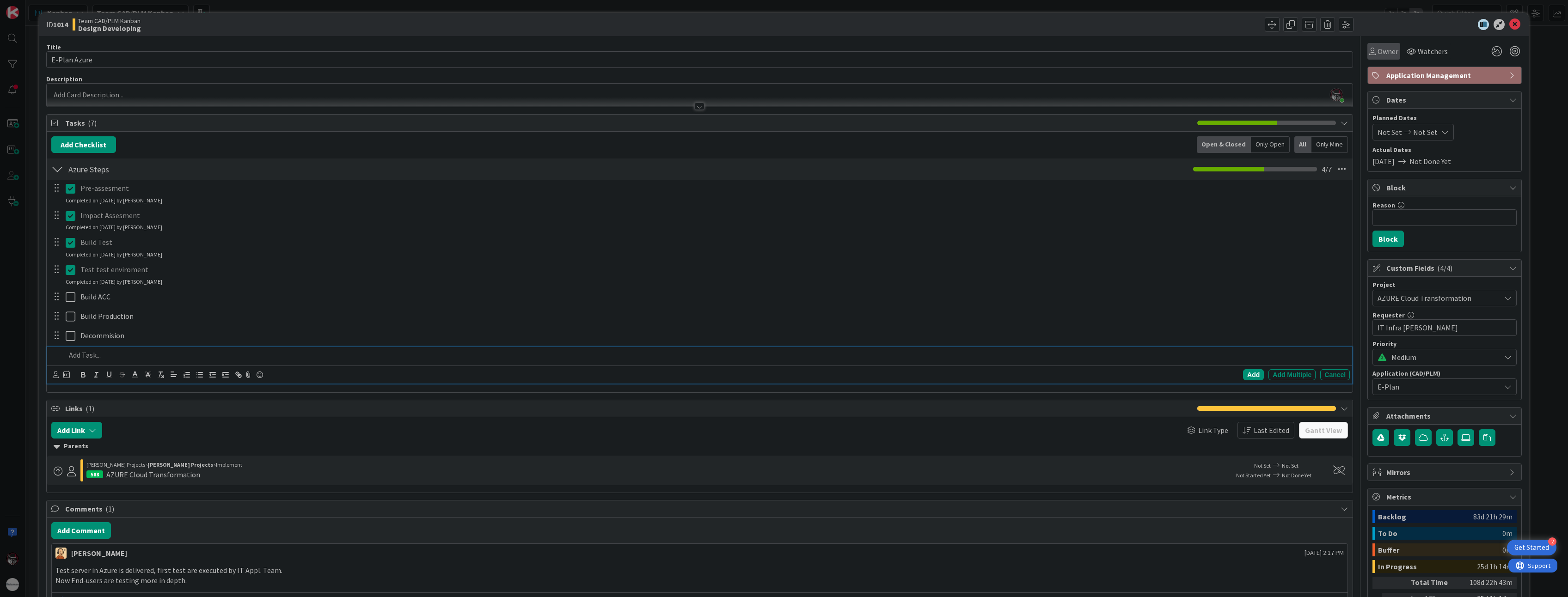
click at [865, 49] on span "Owner" at bounding box center [1388, 51] width 21 height 11
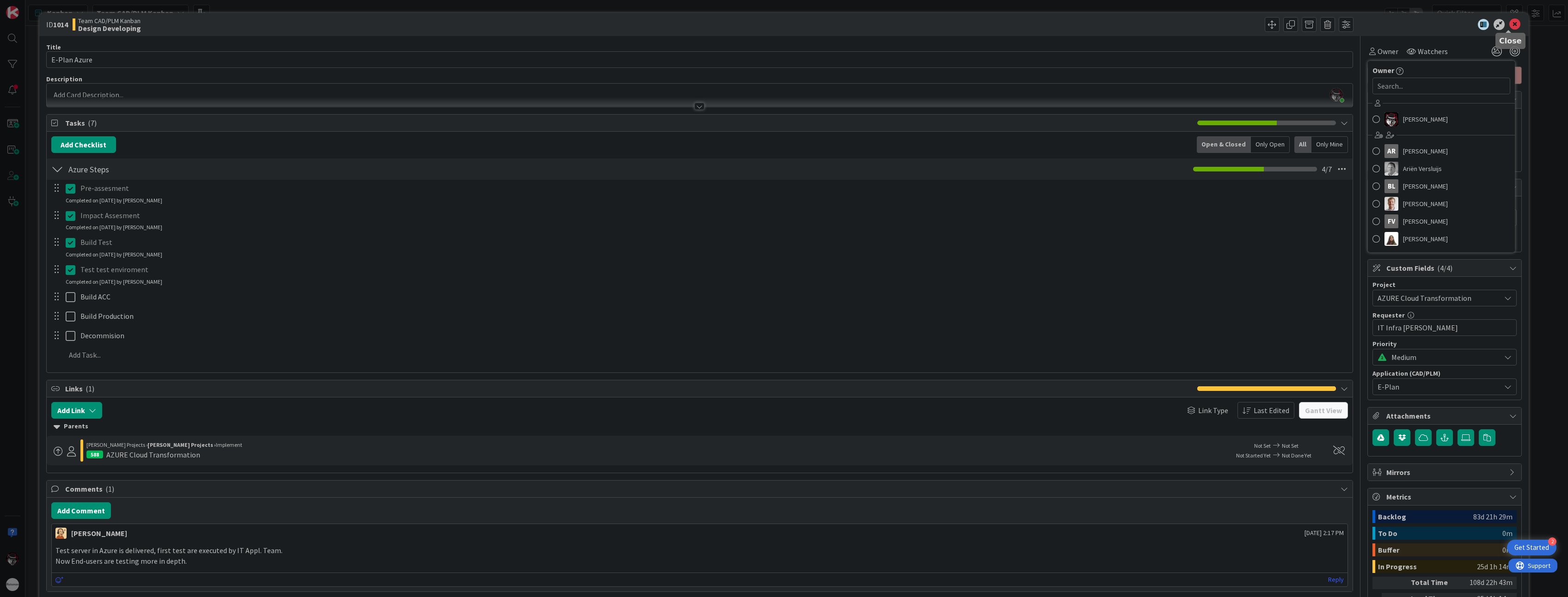
click at [865, 27] on icon at bounding box center [1515, 24] width 11 height 11
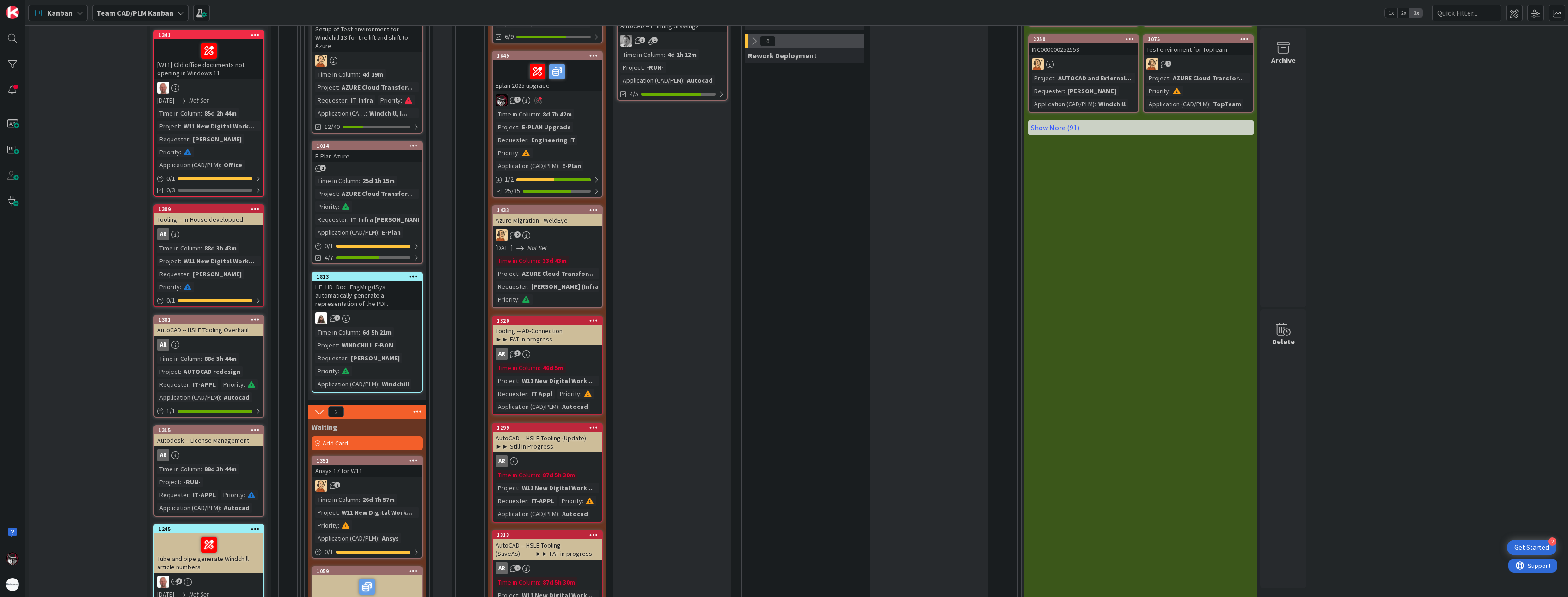
click at [366, 180] on div "25d 1h 15m" at bounding box center [379, 181] width 37 height 10
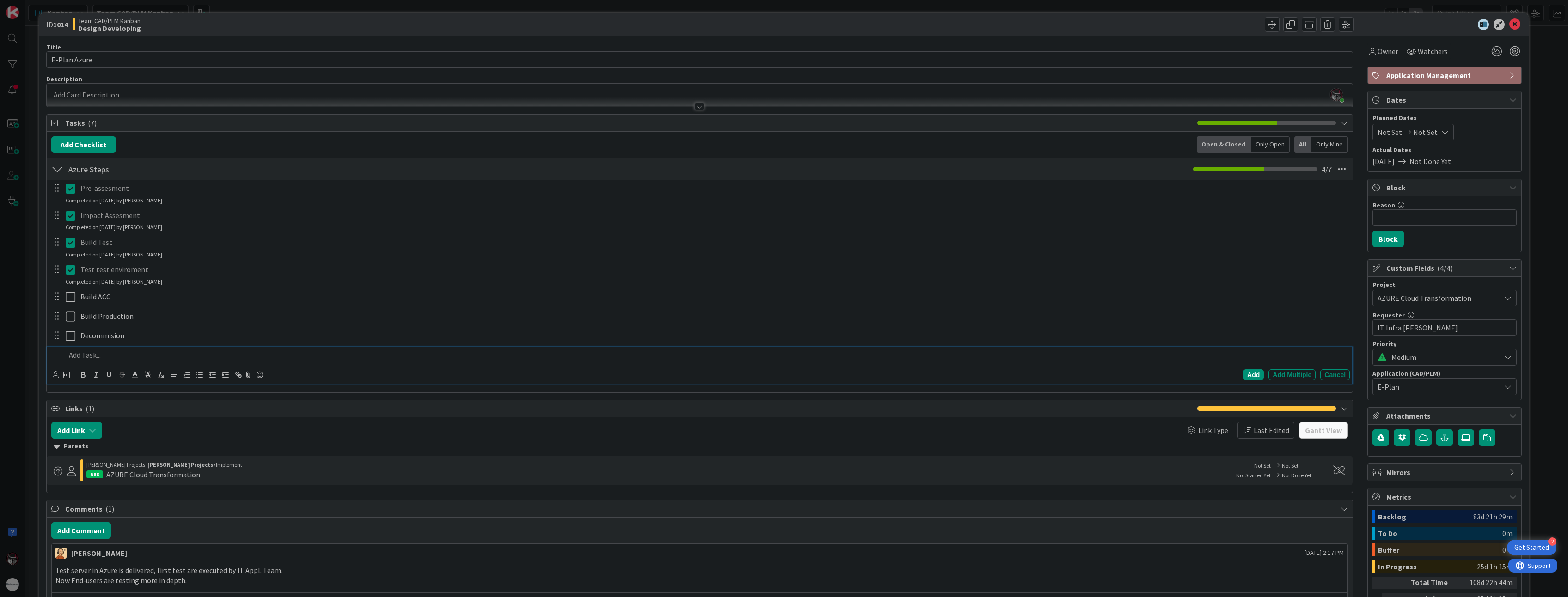
click at [95, 357] on p at bounding box center [706, 355] width 1281 height 10
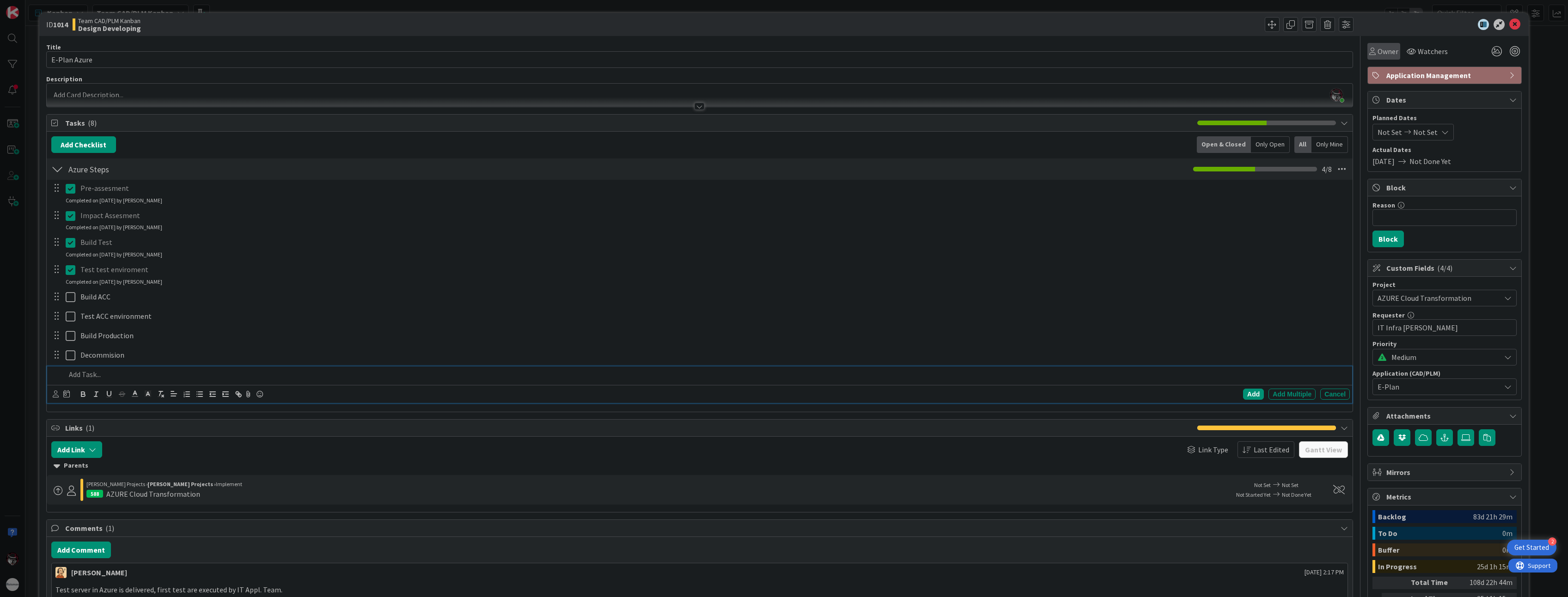
click at [865, 49] on span "Owner" at bounding box center [1388, 51] width 21 height 11
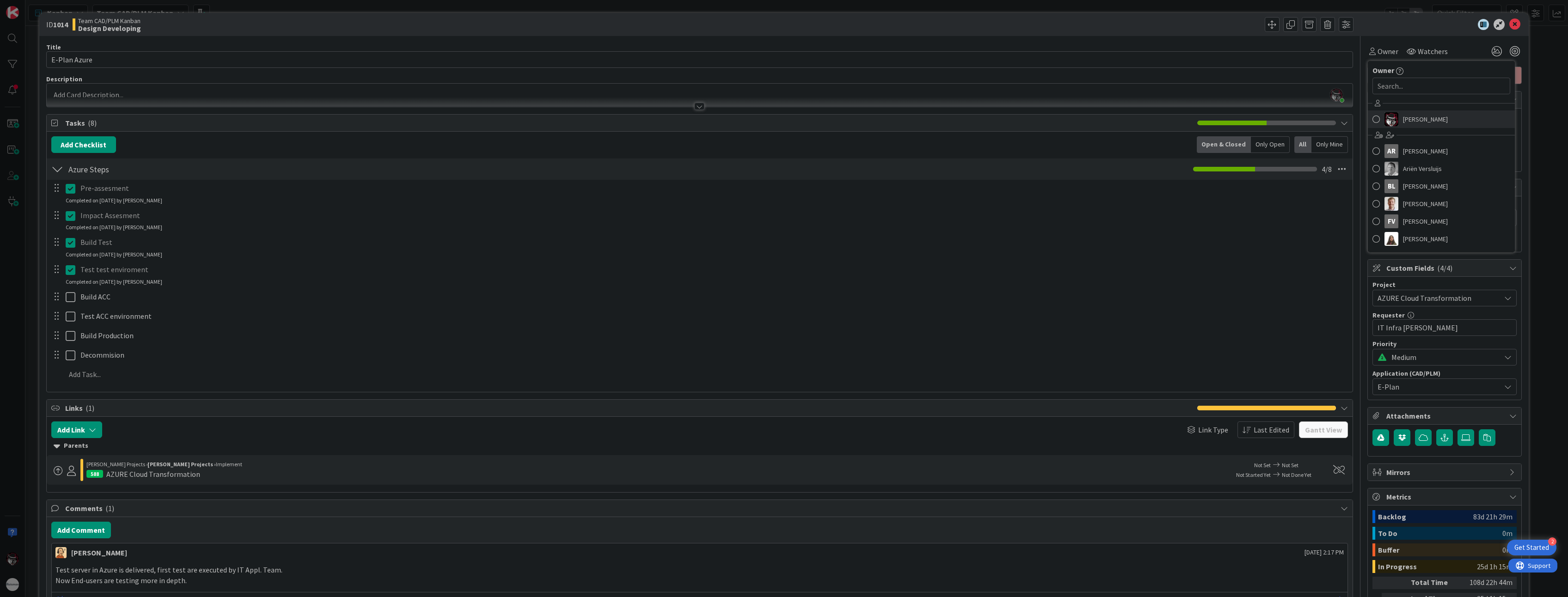
click at [865, 122] on span at bounding box center [1376, 119] width 7 height 14
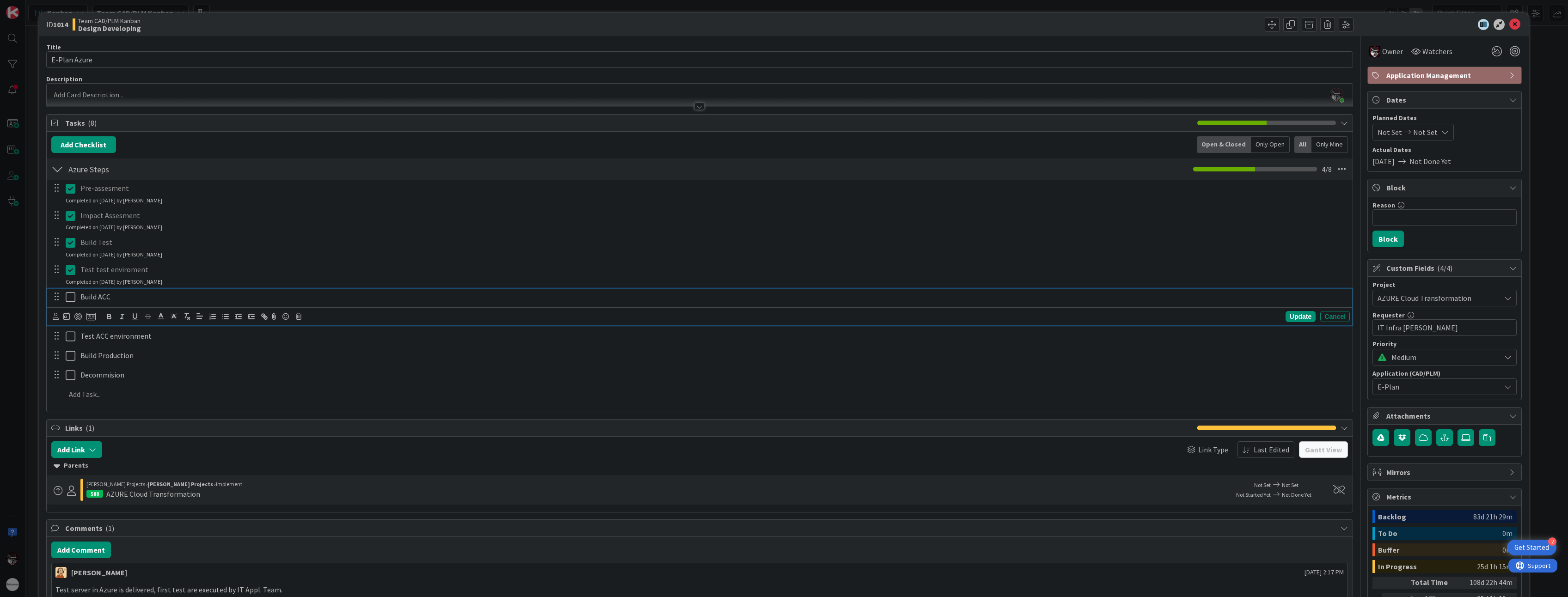
click at [865, 299] on p "Build ACC" at bounding box center [713, 296] width 1265 height 10
click at [865, 24] on icon at bounding box center [1515, 24] width 11 height 11
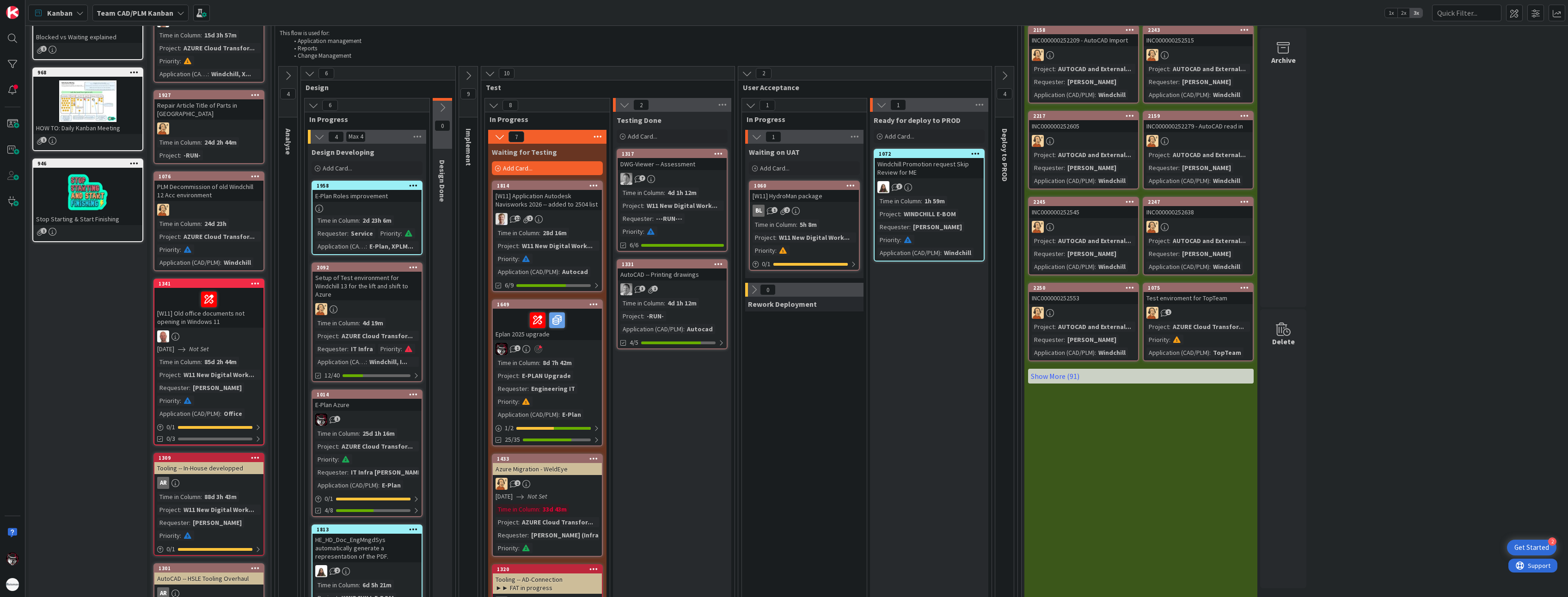
scroll to position [139, 0]
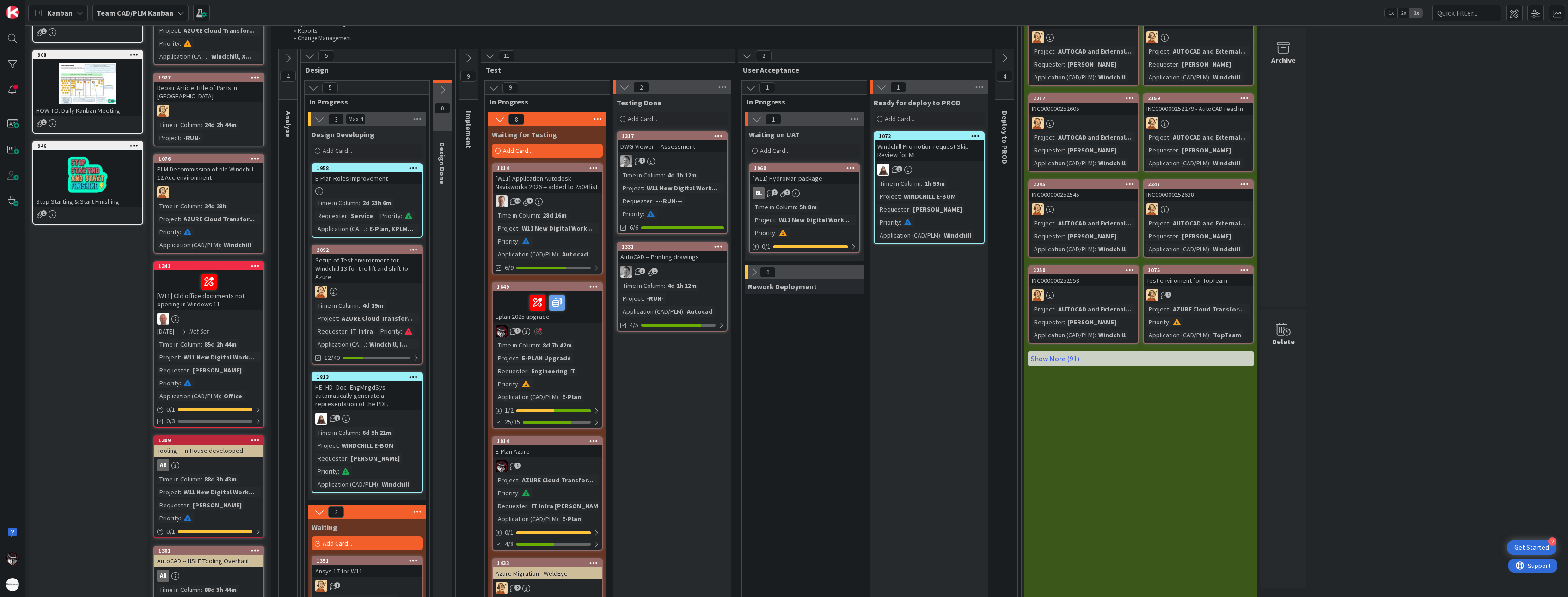
click at [364, 176] on div "E-Plan Roles improvement" at bounding box center [366, 178] width 109 height 12
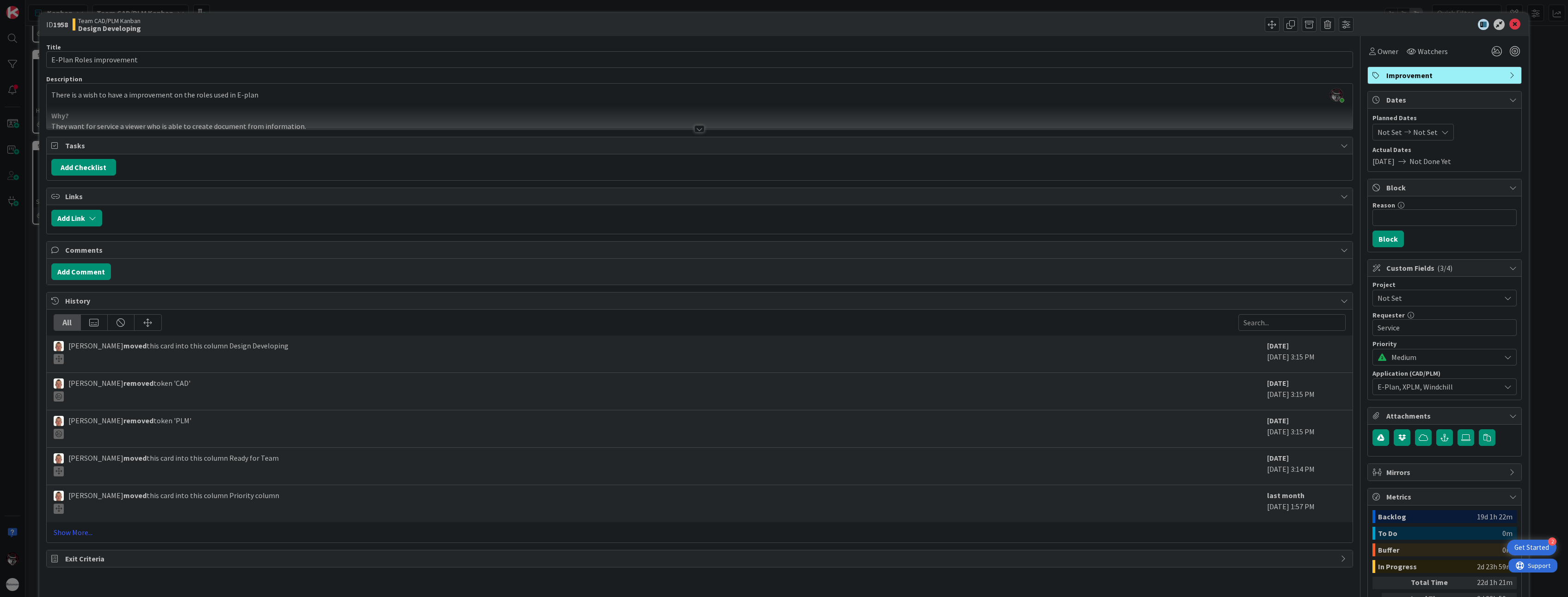
click at [696, 130] on div at bounding box center [699, 129] width 10 height 7
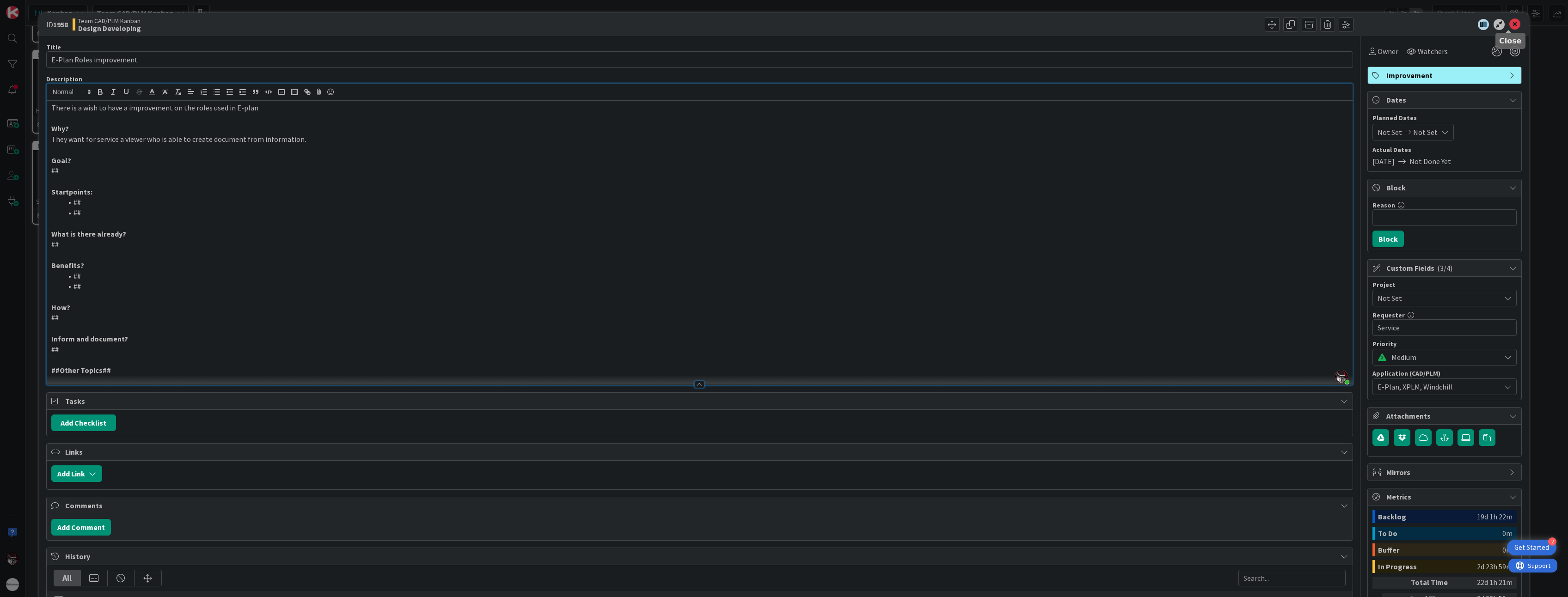
click at [865, 23] on icon at bounding box center [1515, 24] width 11 height 11
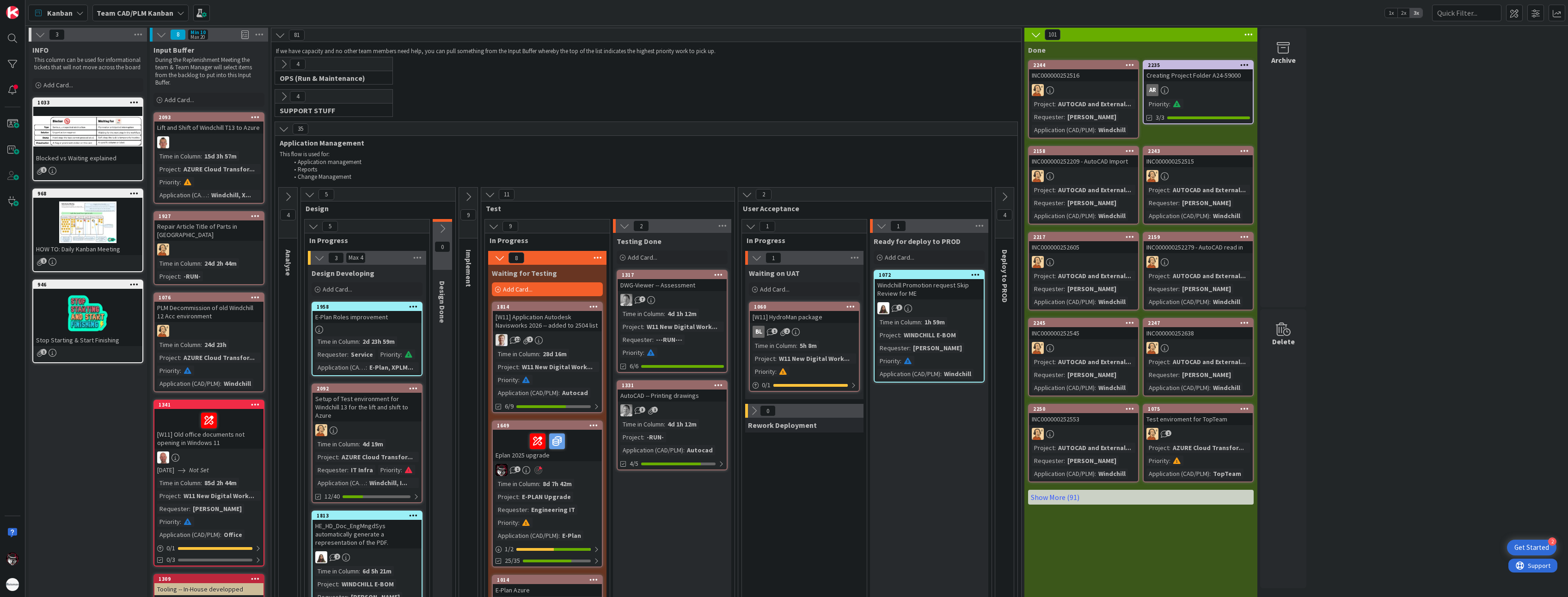
click at [281, 63] on icon at bounding box center [284, 64] width 10 height 10
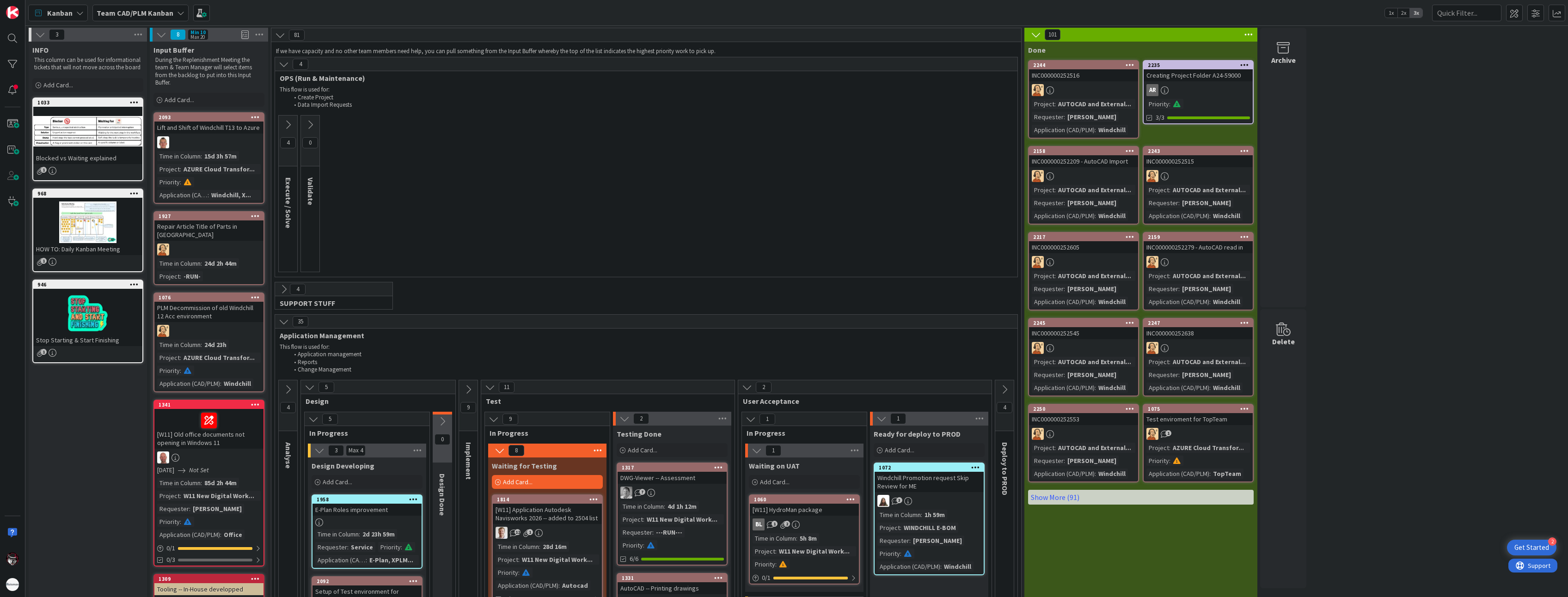
click at [281, 63] on icon at bounding box center [284, 64] width 10 height 10
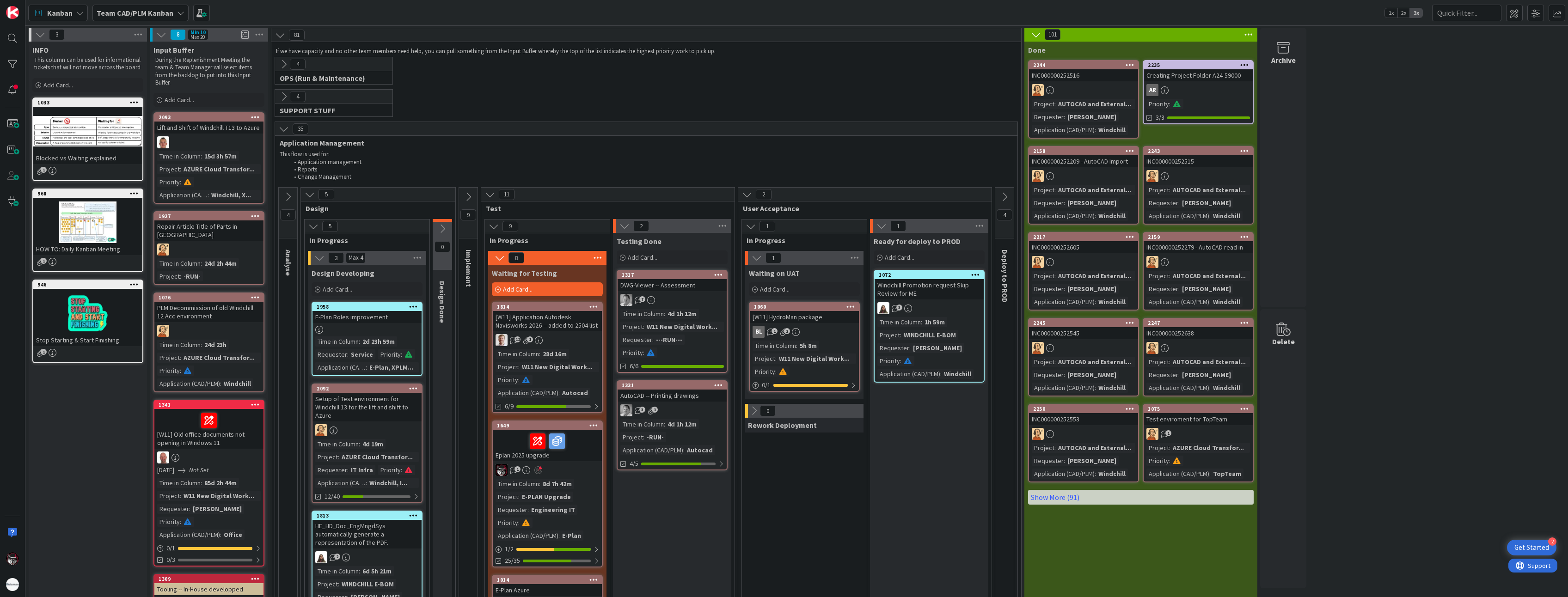
click at [279, 35] on icon at bounding box center [280, 35] width 10 height 10
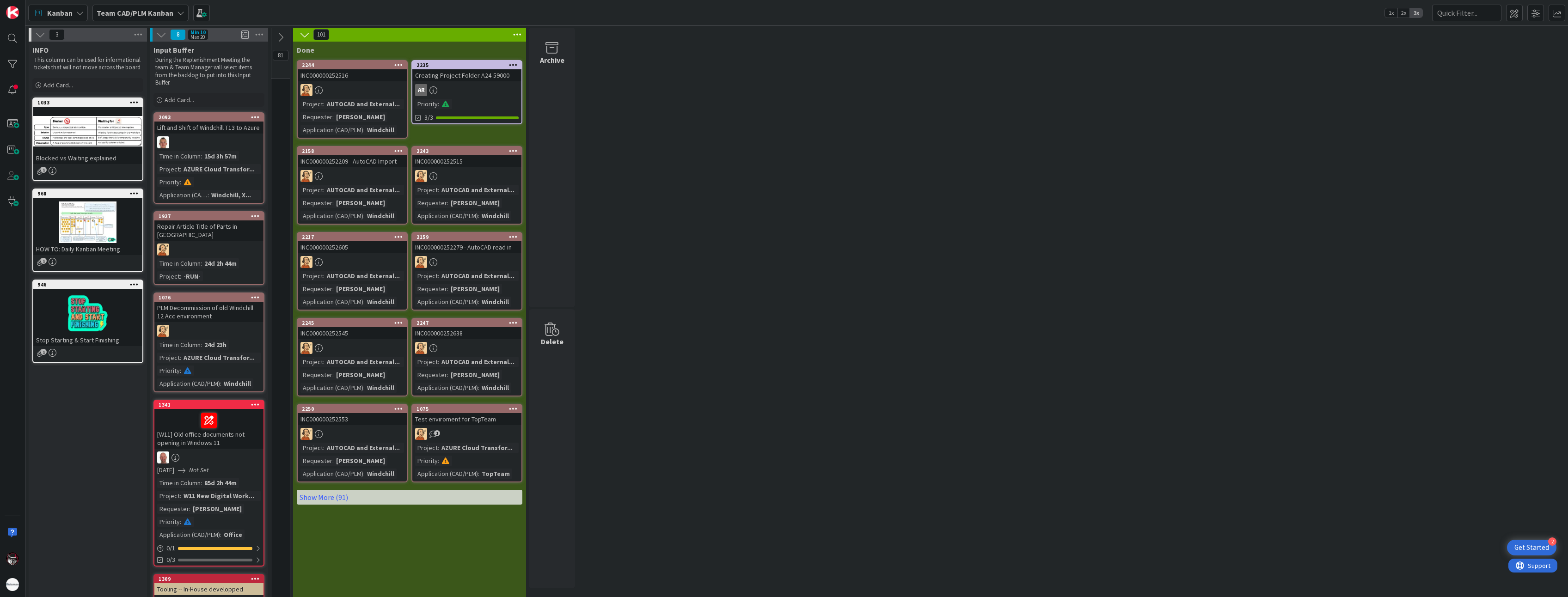
click at [281, 40] on icon at bounding box center [281, 37] width 10 height 10
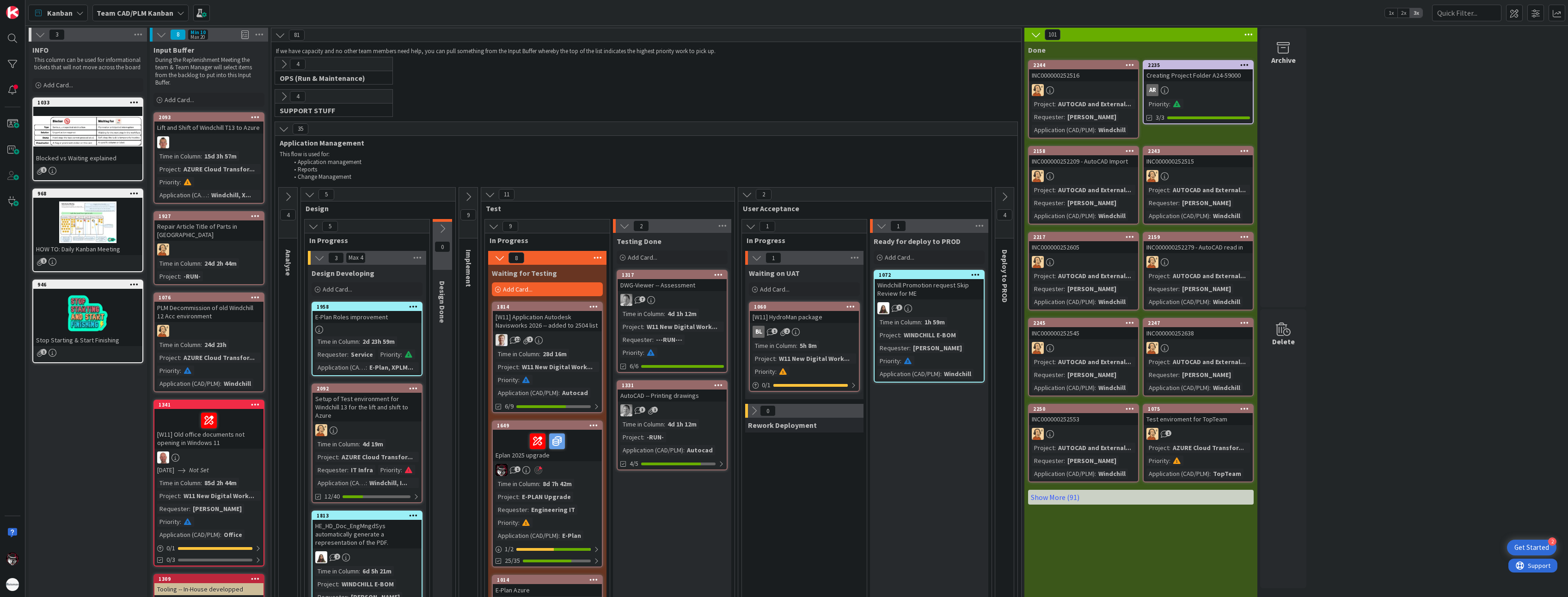
click at [286, 198] on icon at bounding box center [288, 197] width 10 height 10
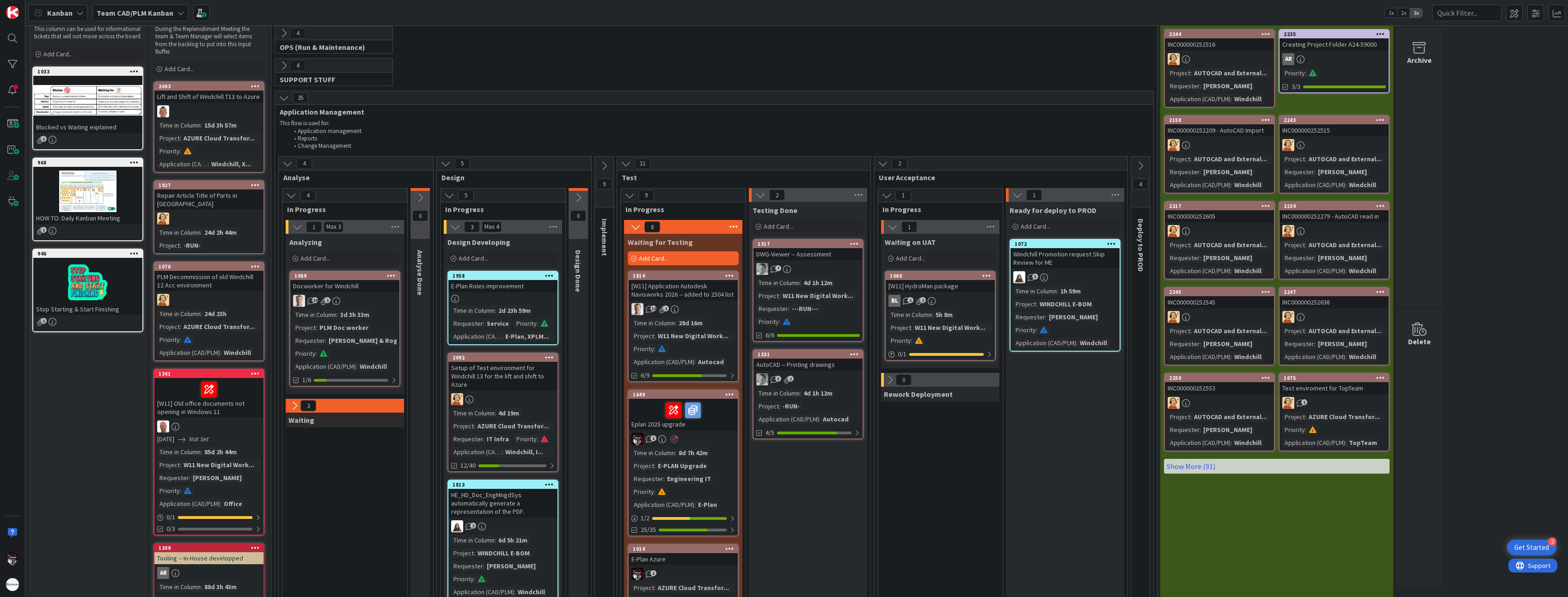
scroll to position [46, 0]
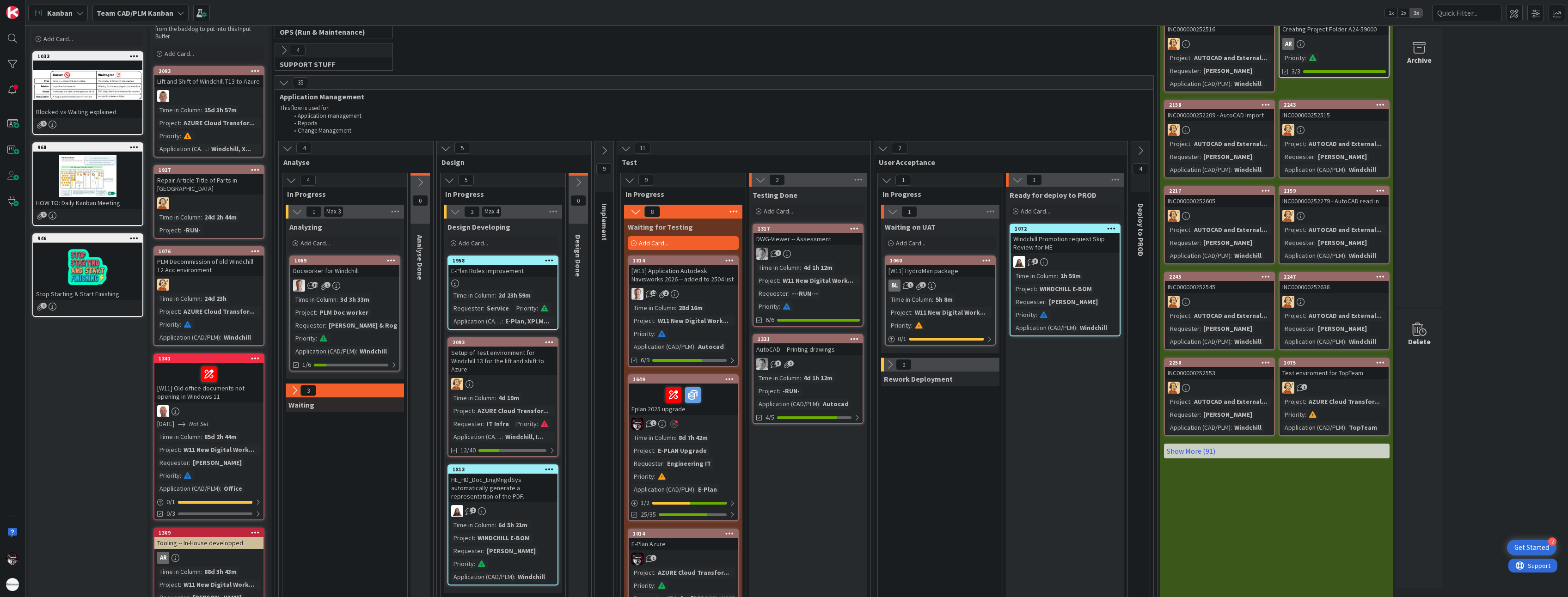
click at [603, 147] on icon at bounding box center [604, 150] width 10 height 10
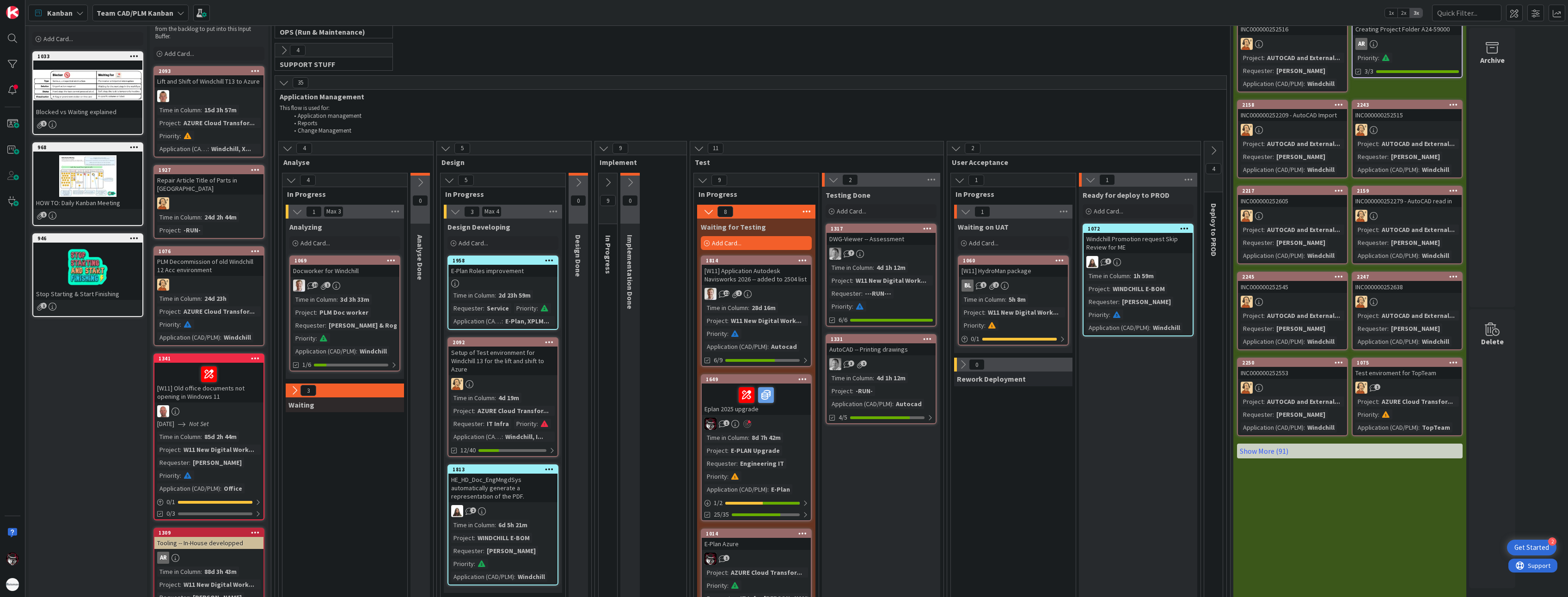
click at [601, 184] on button at bounding box center [607, 183] width 18 height 14
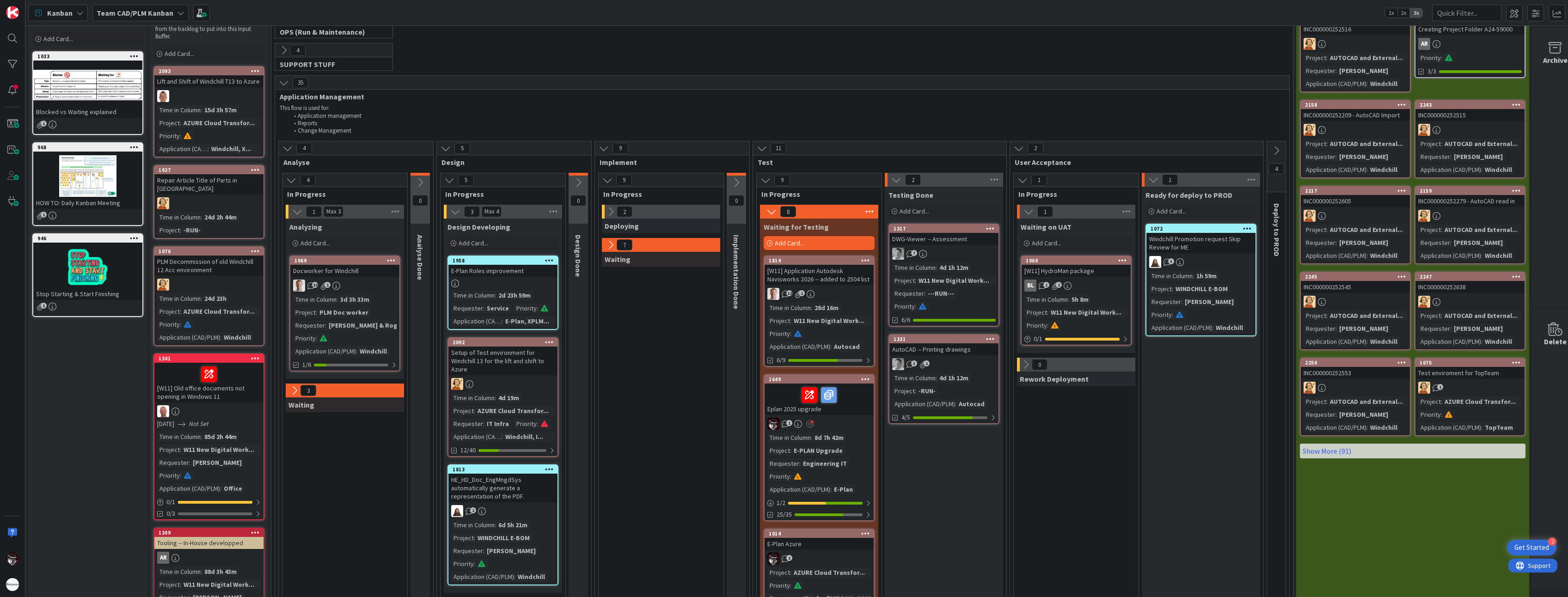
click at [611, 214] on icon at bounding box center [611, 211] width 10 height 10
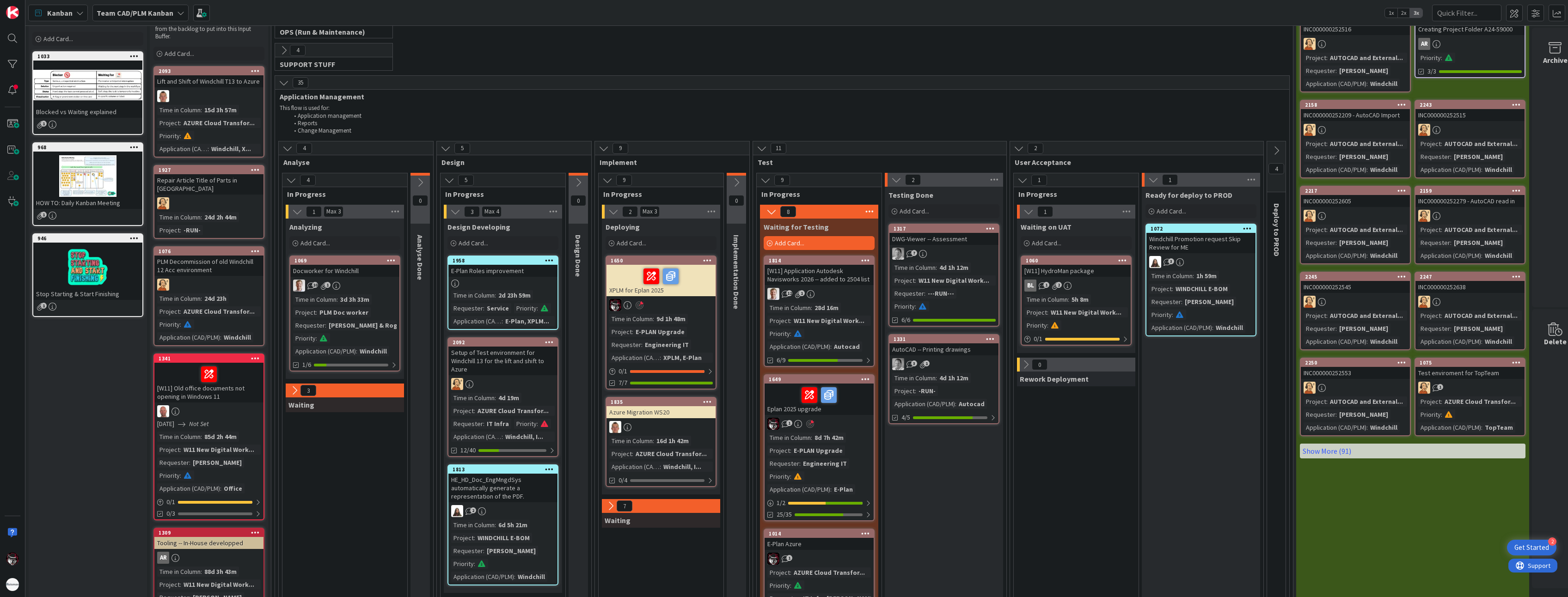
click at [626, 273] on div at bounding box center [661, 276] width 103 height 19
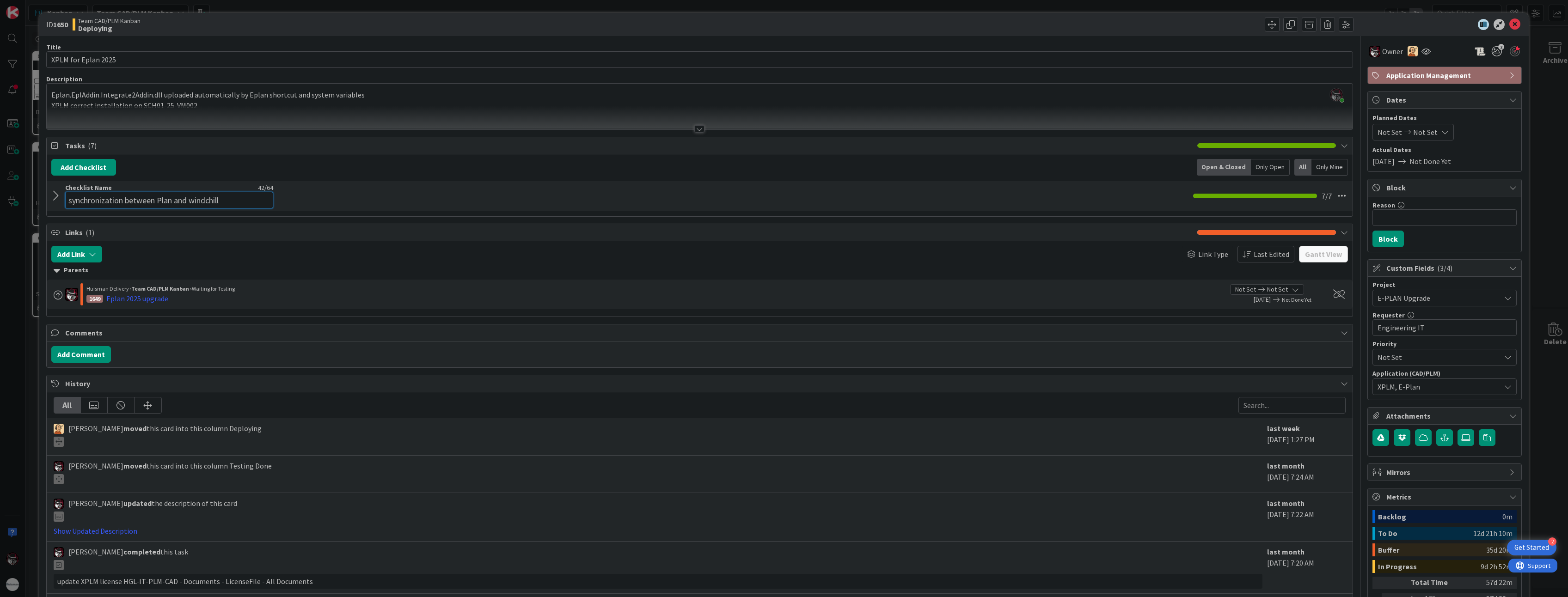
click at [158, 190] on div "Checklist Name 42 / 64 synchronization between Plan and windchill" at bounding box center [169, 195] width 208 height 25
type input "synchronization between Eplan and windchill"
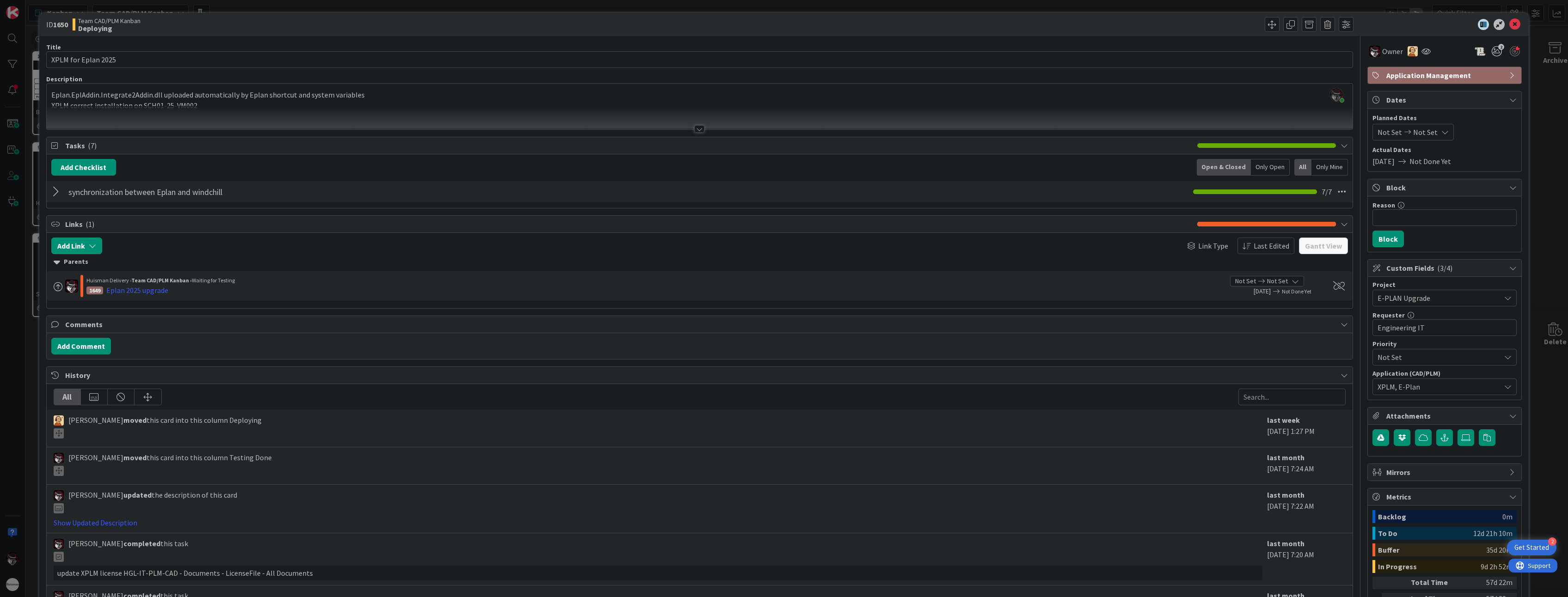
click at [57, 195] on div at bounding box center [57, 191] width 12 height 16
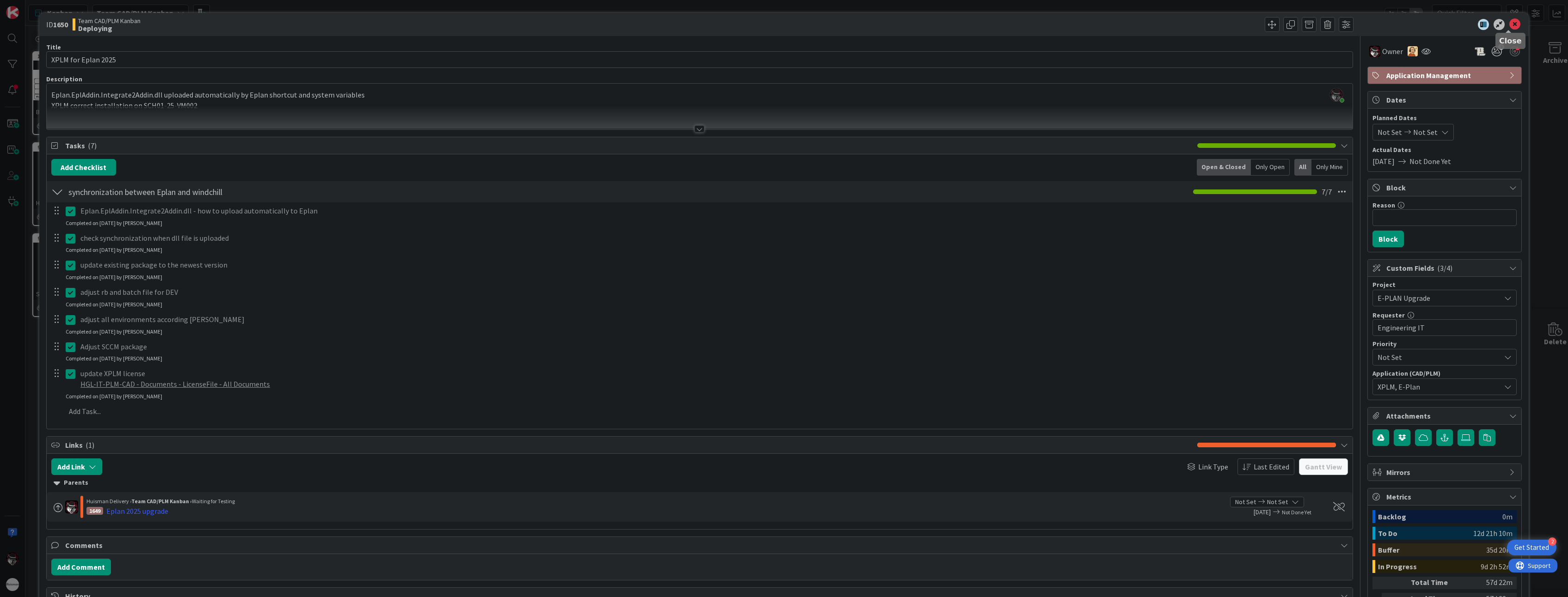
click at [865, 23] on icon at bounding box center [1515, 24] width 11 height 11
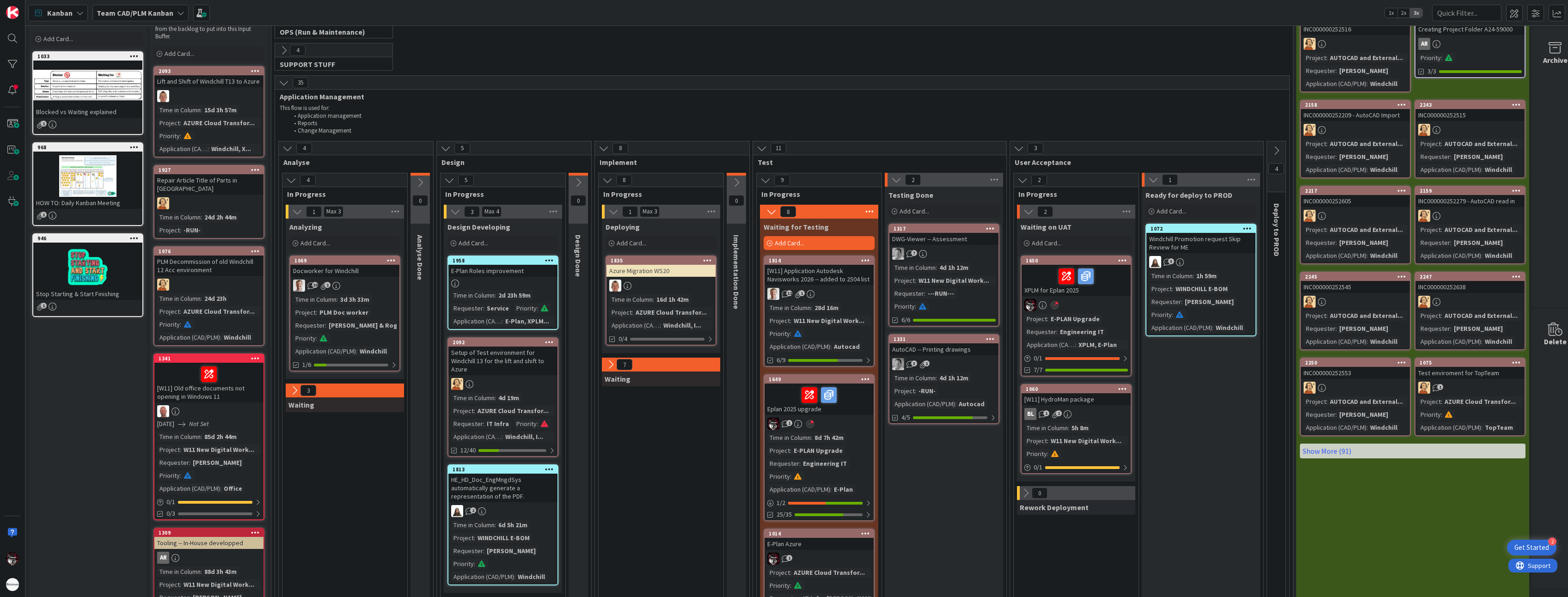
scroll to position [231, 0]
